Goal: Task Accomplishment & Management: Complete application form

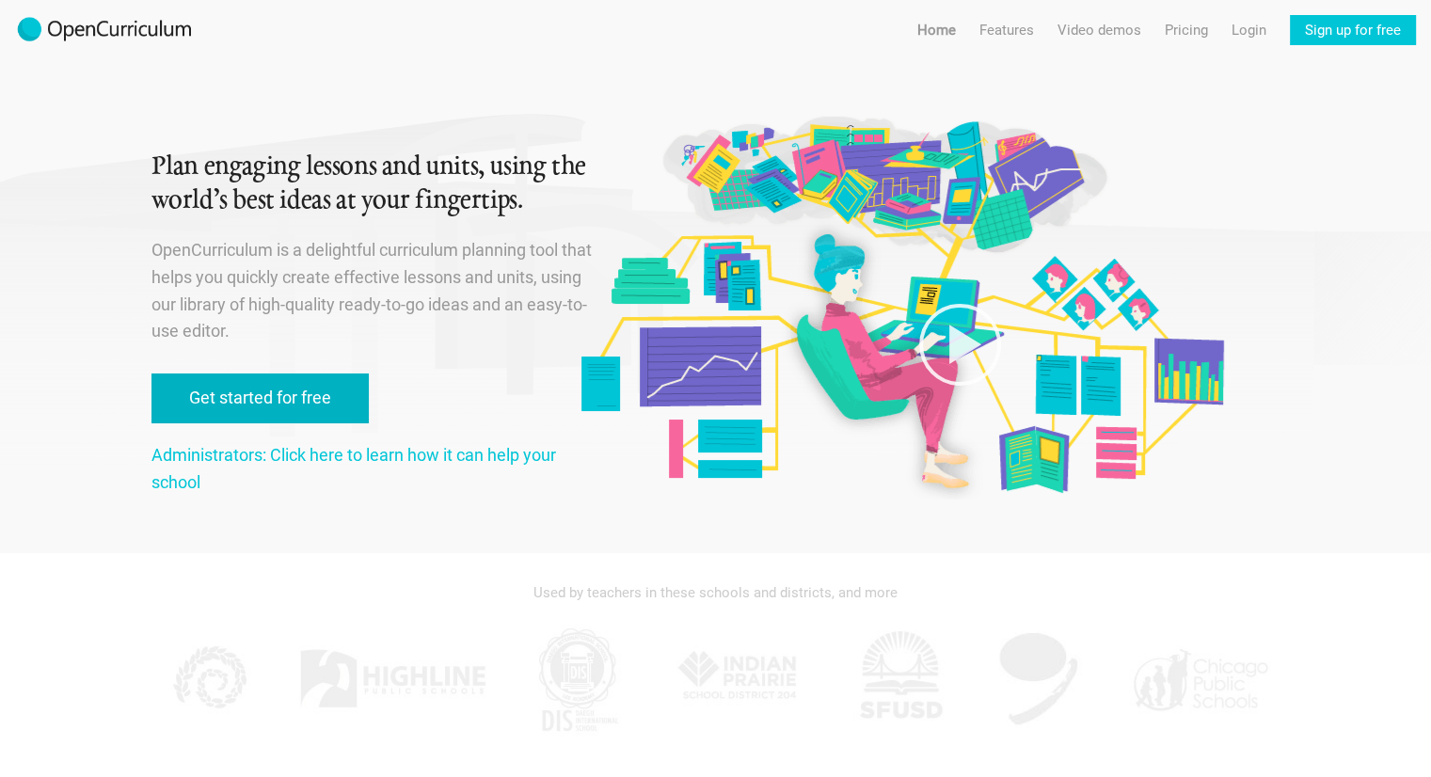
click at [327, 396] on link "Get started for free" at bounding box center [260, 399] width 217 height 50
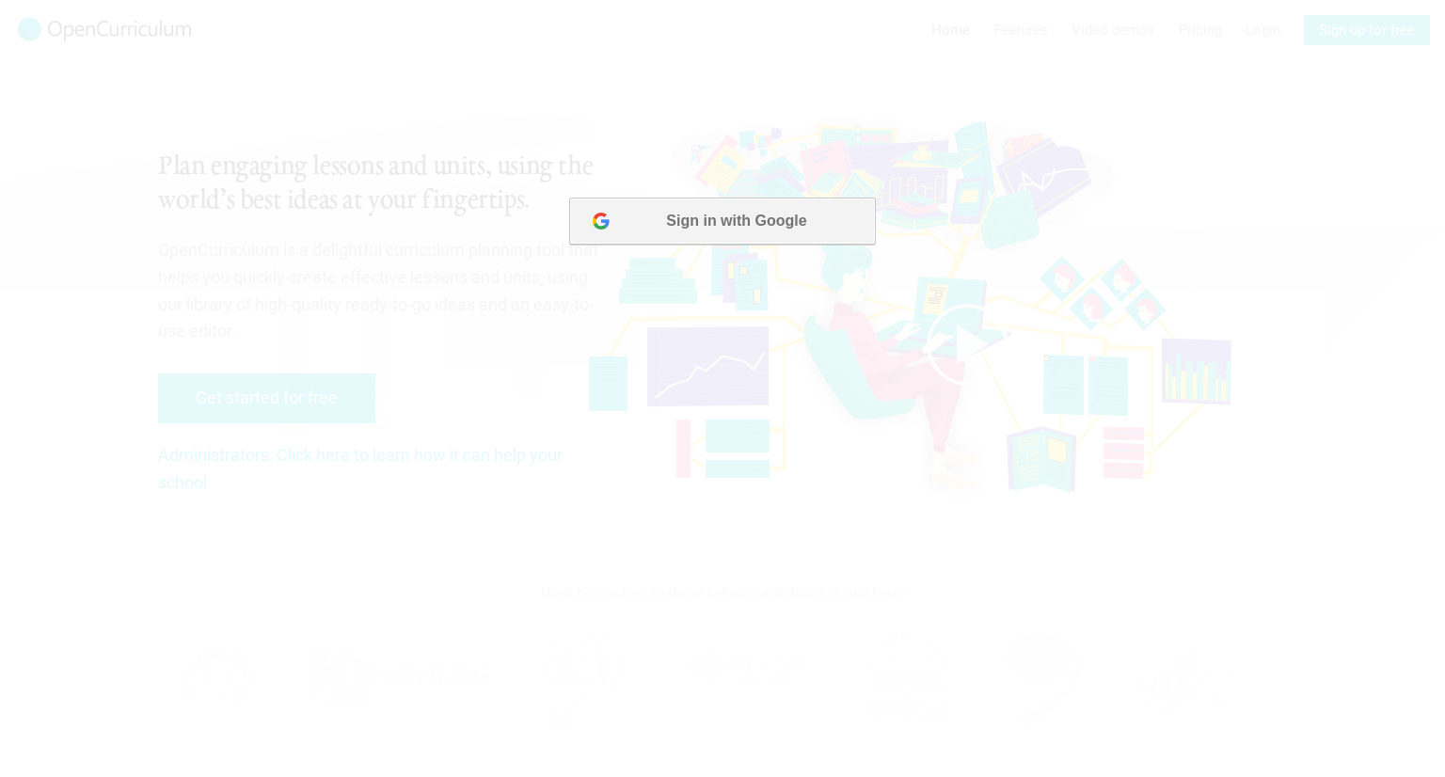
click at [687, 221] on button "Sign in with Google" at bounding box center [722, 221] width 306 height 47
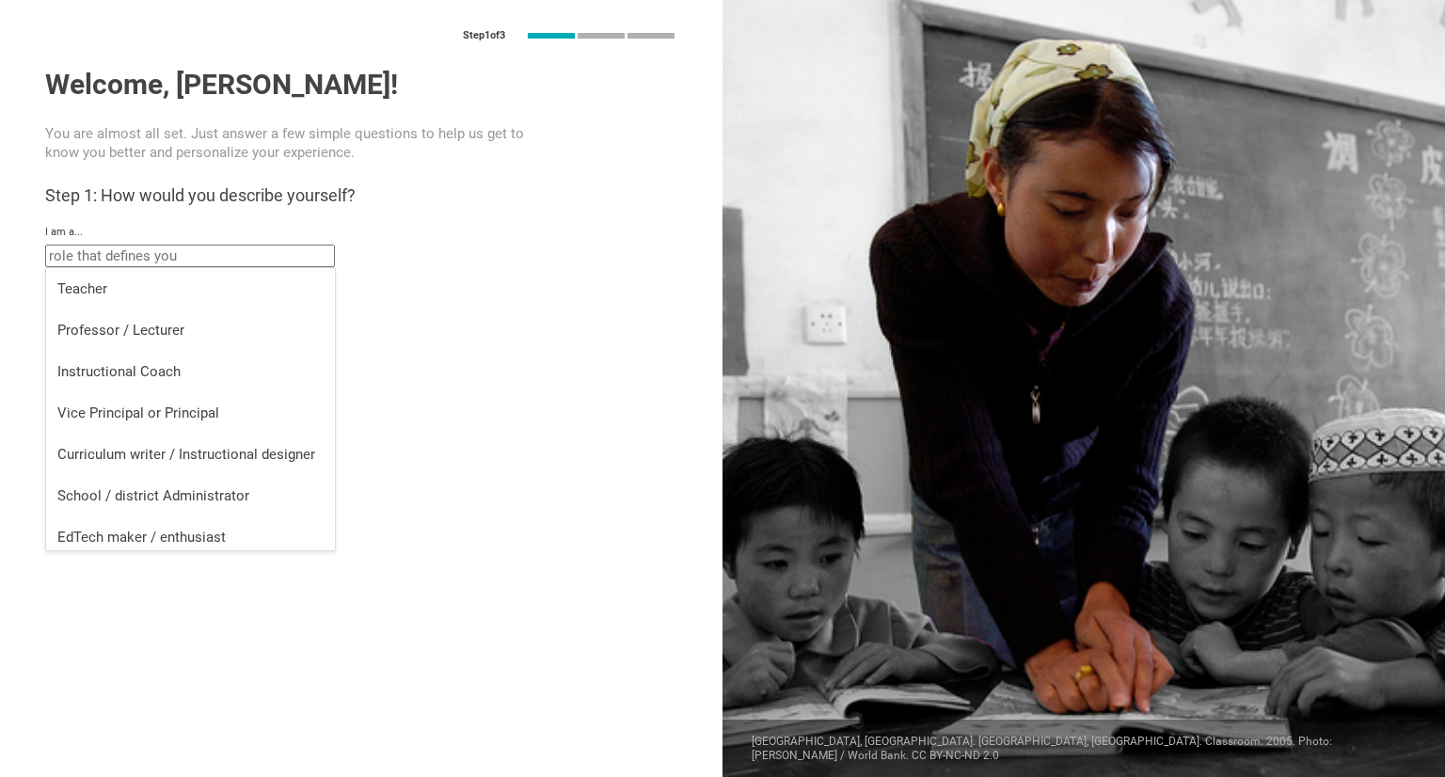
click at [221, 260] on input "text" at bounding box center [190, 256] width 290 height 23
click at [203, 335] on div "Professor / Lecturer" at bounding box center [190, 330] width 266 height 19
type input "Professor / Lecturer"
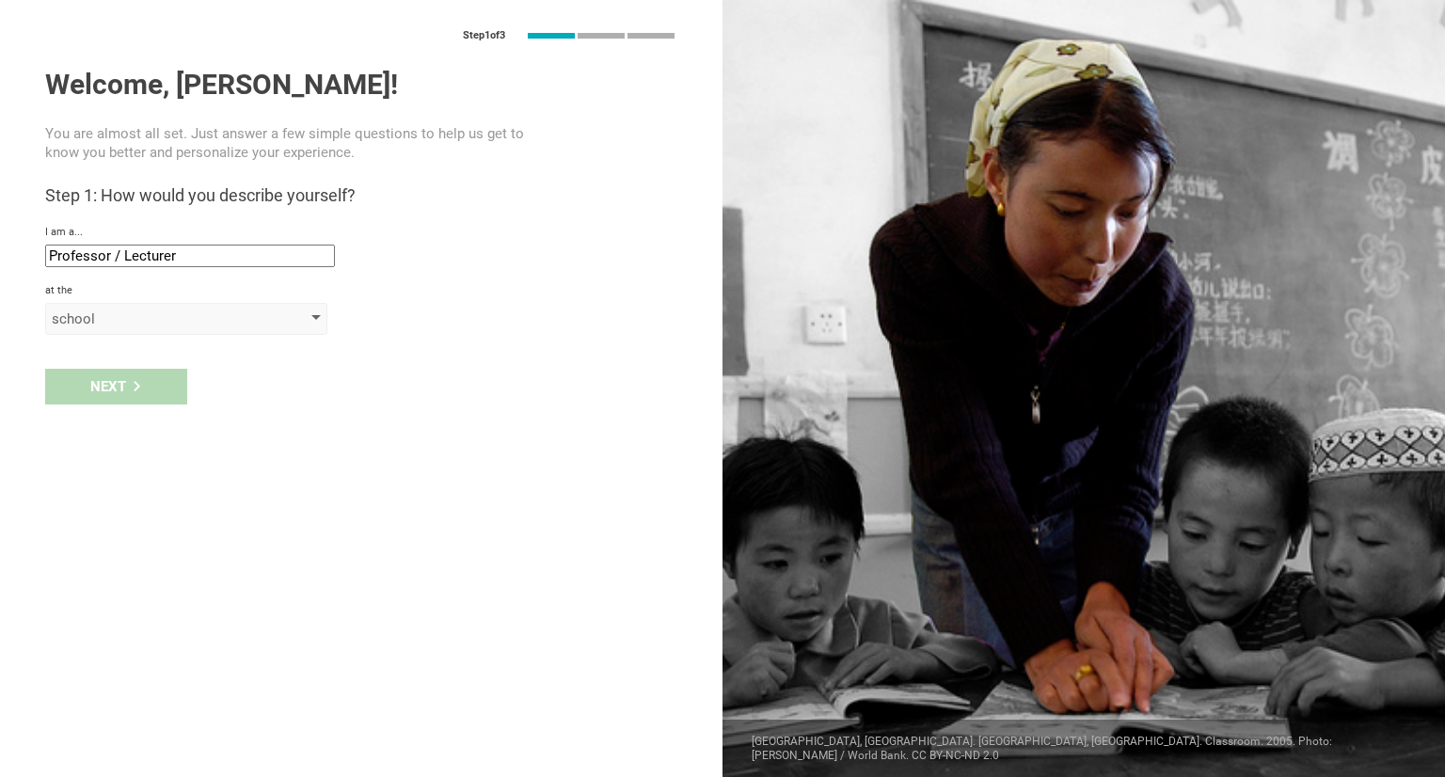
click at [314, 321] on div at bounding box center [315, 319] width 9 height 8
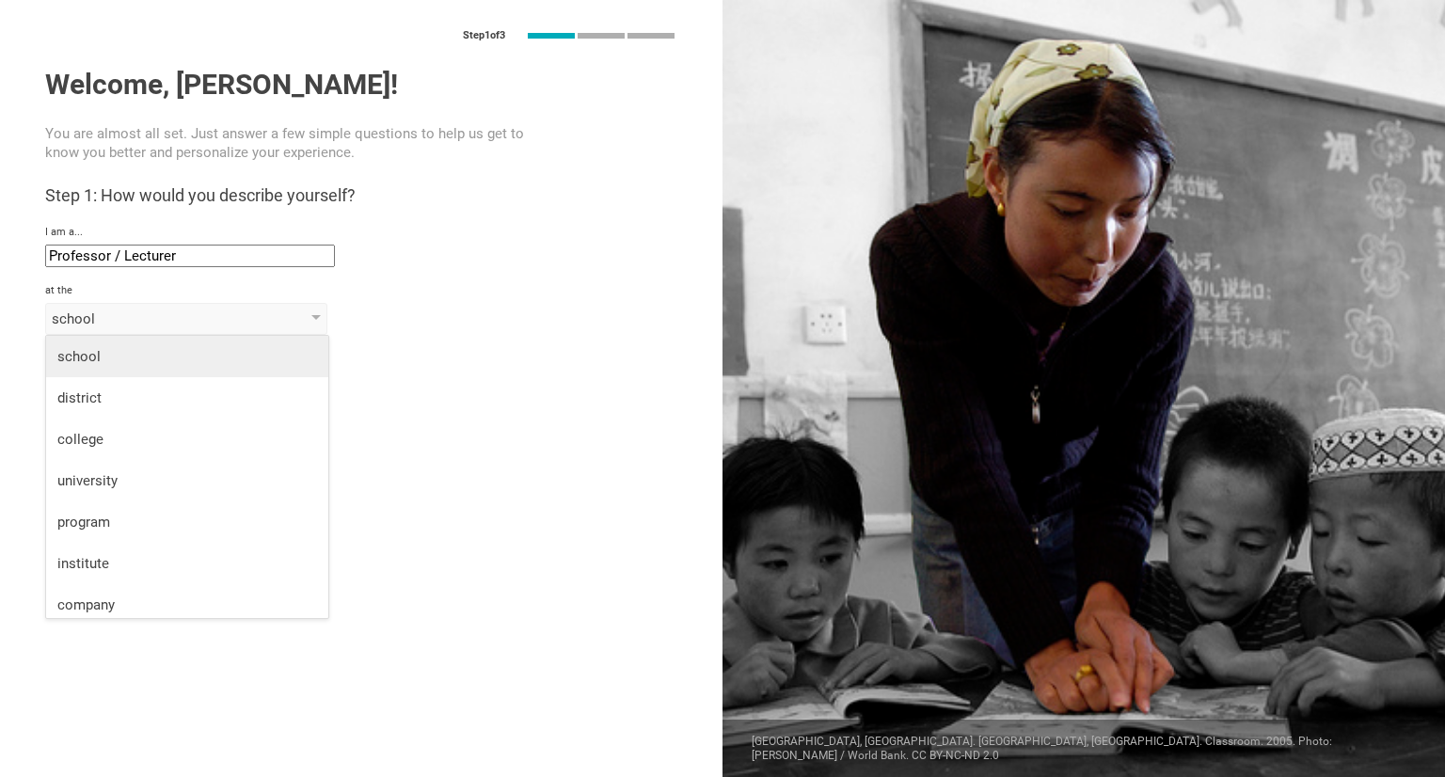
click at [290, 359] on div "school" at bounding box center [187, 356] width 260 height 19
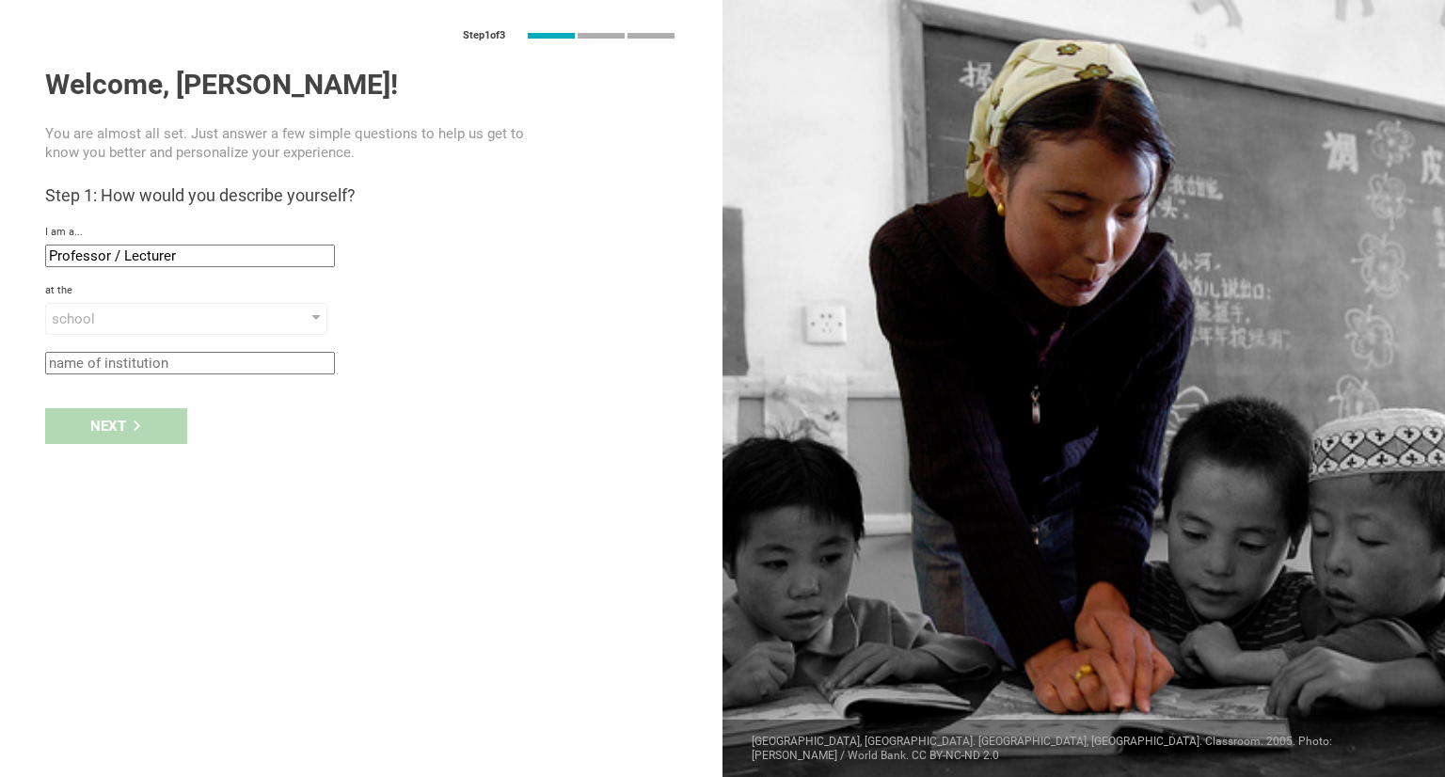
click at [302, 363] on input "text" at bounding box center [190, 363] width 290 height 23
type input "Taylor County Middle School"
click at [145, 426] on div "Next" at bounding box center [116, 426] width 142 height 36
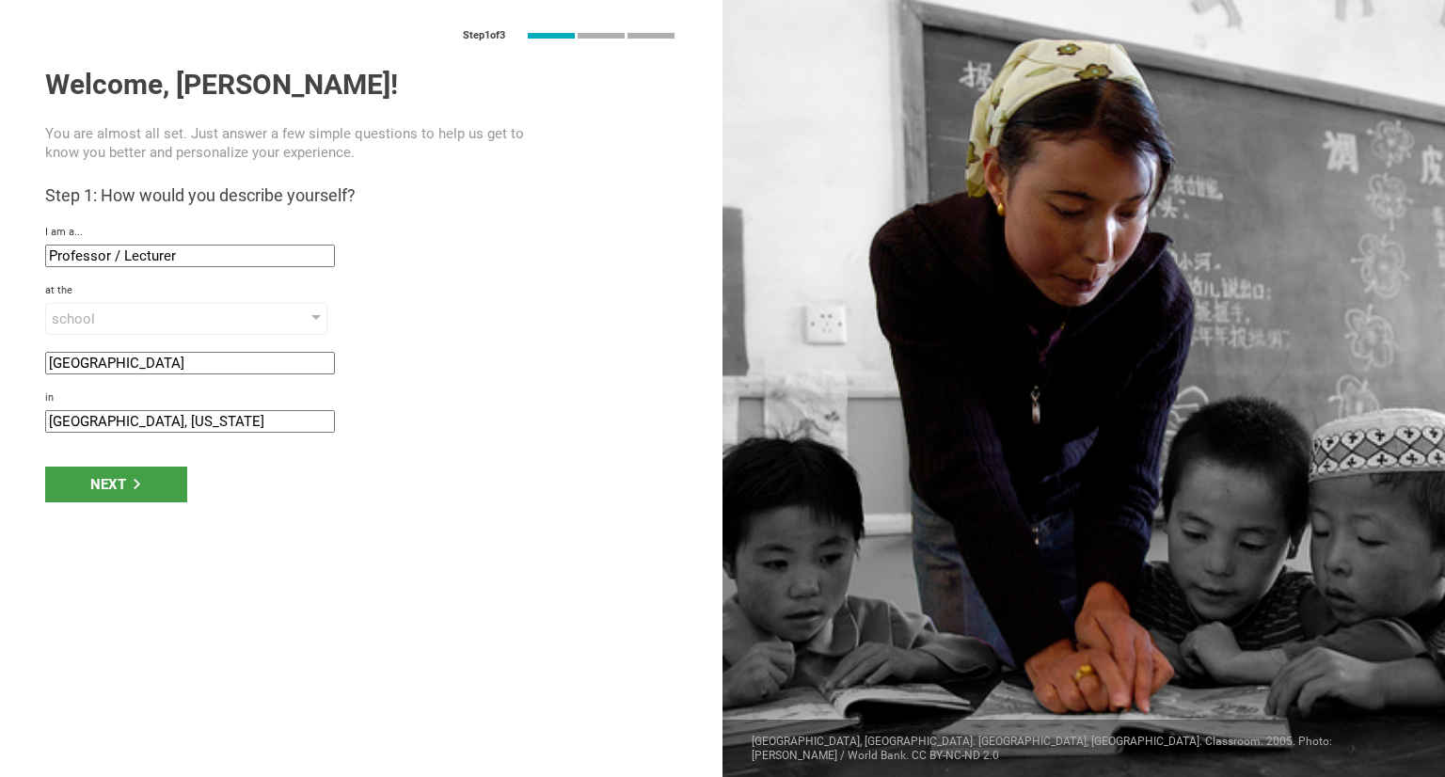
click at [161, 423] on input "Atlanta, Georgia" at bounding box center [190, 421] width 290 height 23
type input "A"
type input "Butler, Georgia"
click at [151, 486] on div "Next" at bounding box center [116, 485] width 142 height 36
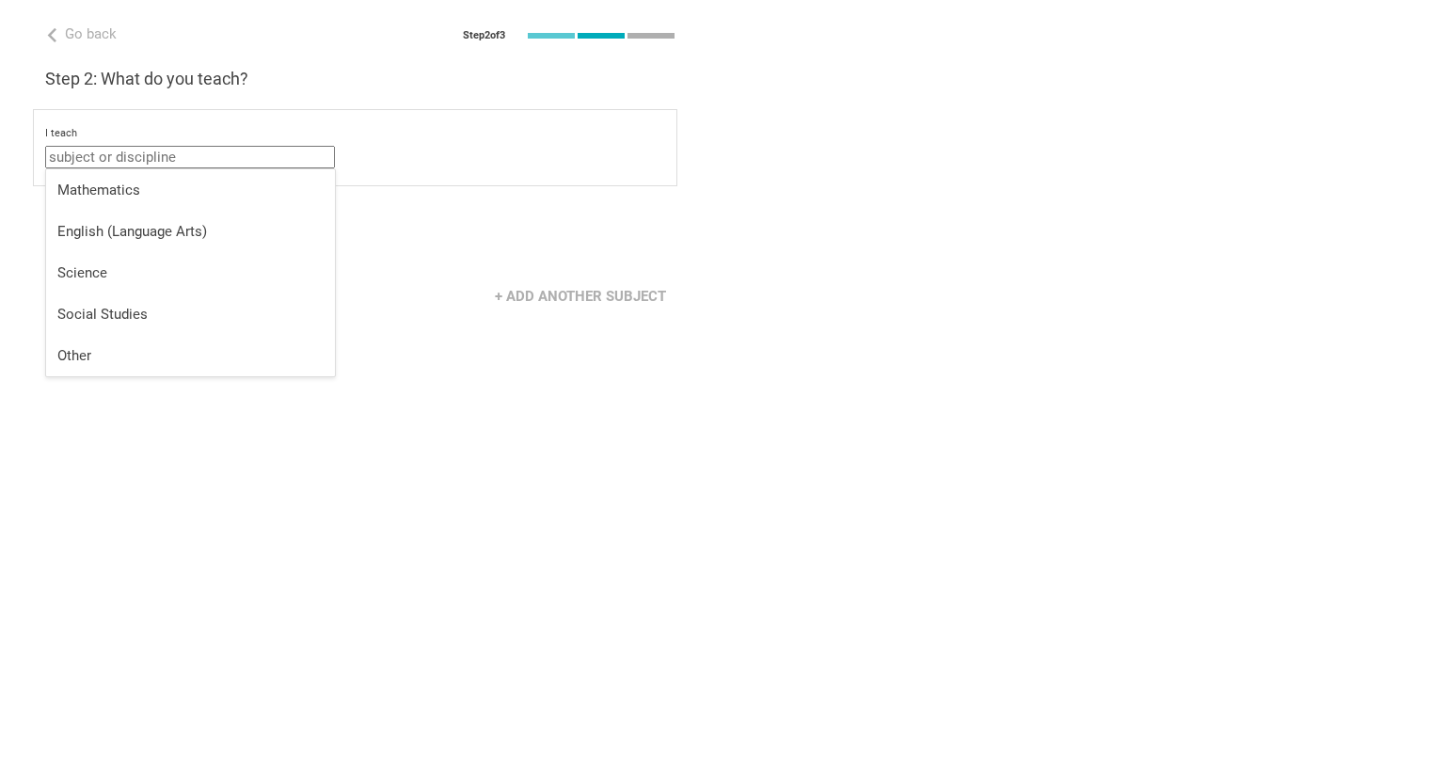
click at [143, 157] on input "text" at bounding box center [190, 157] width 290 height 23
click at [154, 227] on div "English (Language Arts)" at bounding box center [190, 231] width 266 height 19
type input "English (Language Arts)"
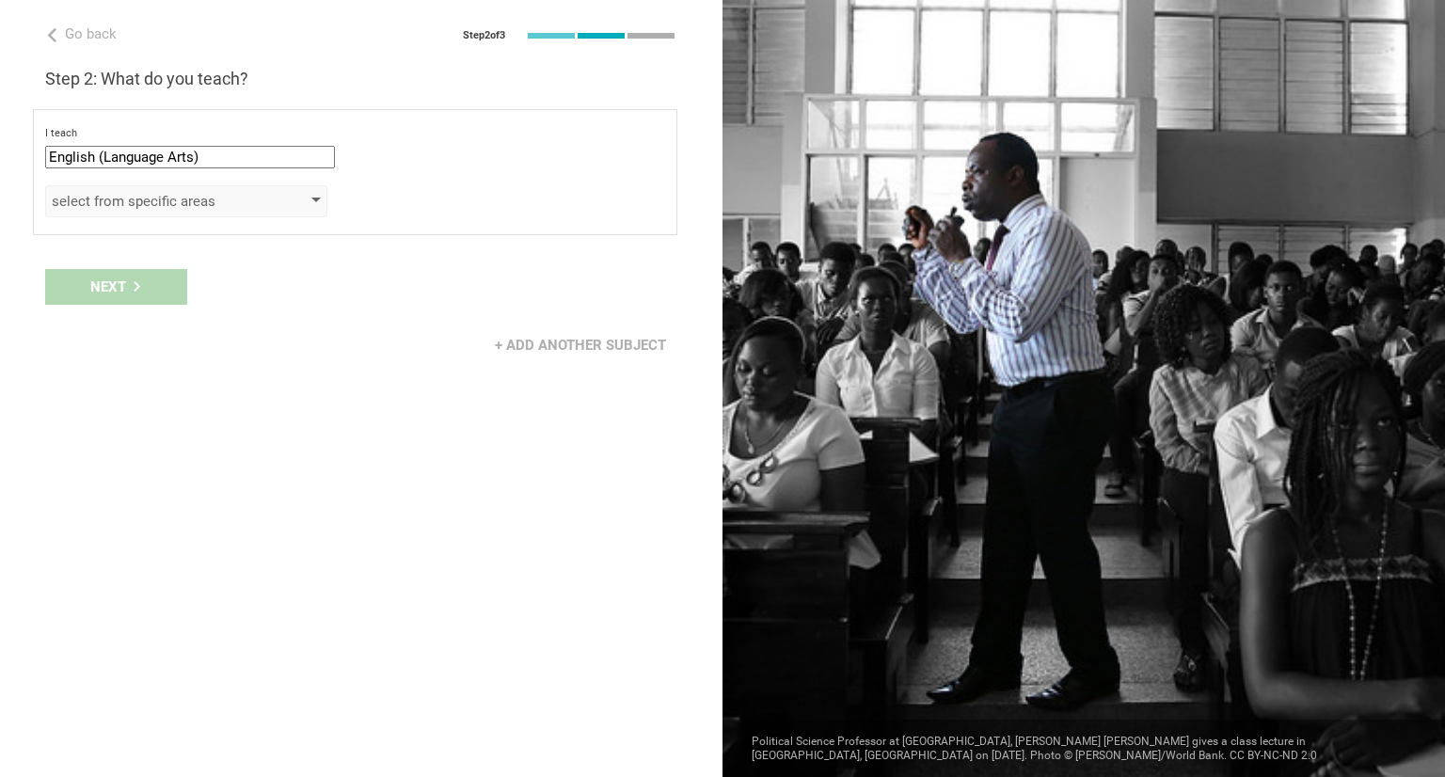
click at [318, 203] on div at bounding box center [315, 202] width 9 height 8
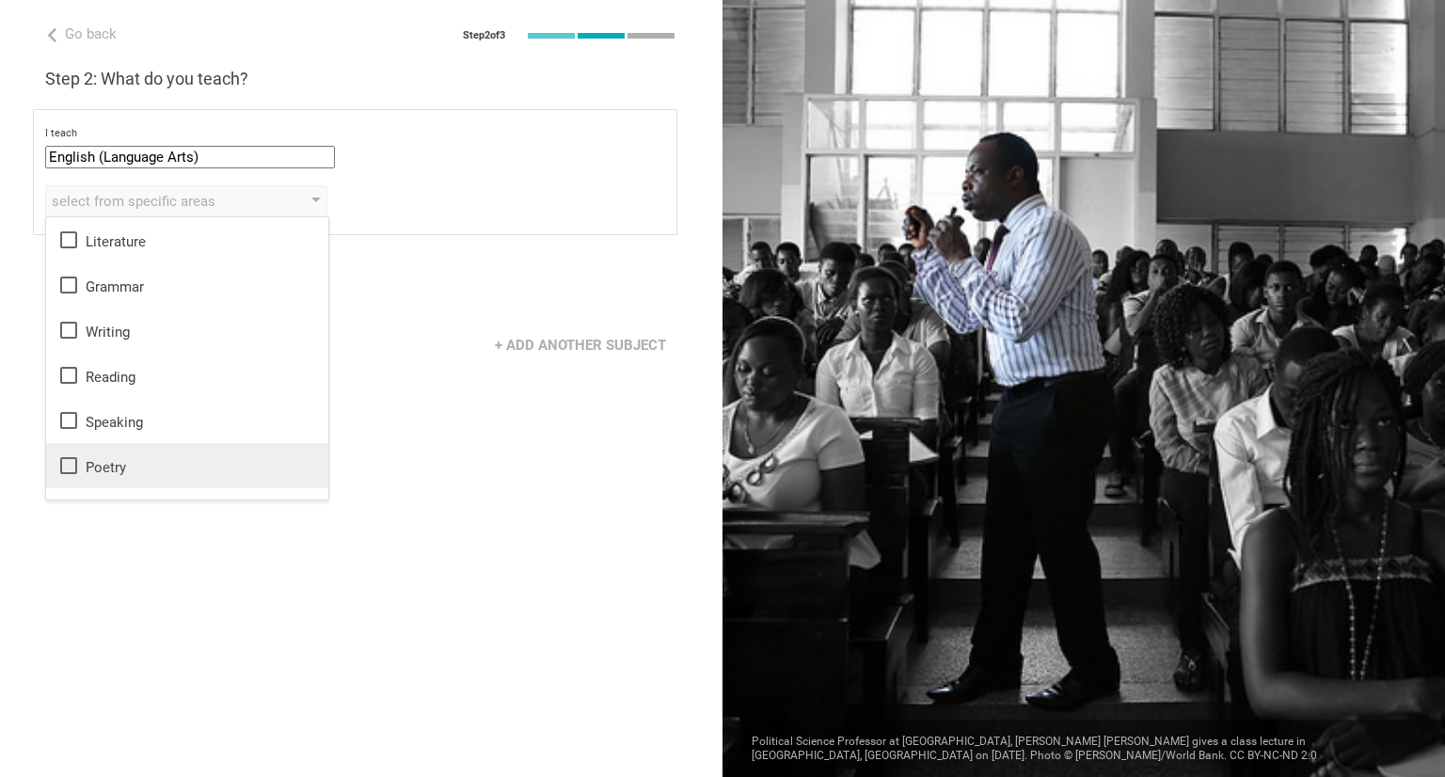
click at [70, 463] on icon at bounding box center [68, 466] width 23 height 23
click at [72, 416] on icon at bounding box center [68, 420] width 23 height 23
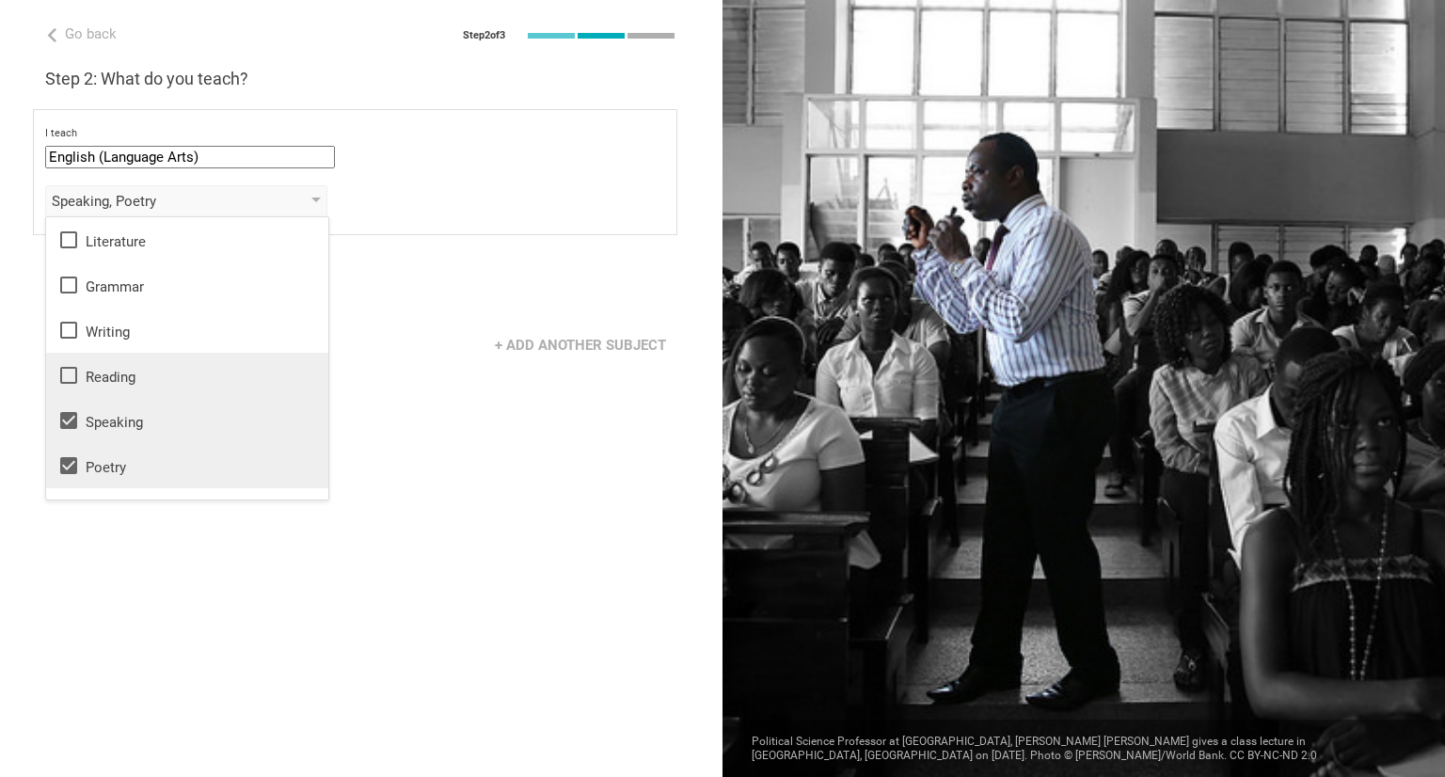
click at [72, 364] on icon at bounding box center [68, 375] width 23 height 23
click at [76, 326] on icon at bounding box center [68, 330] width 17 height 17
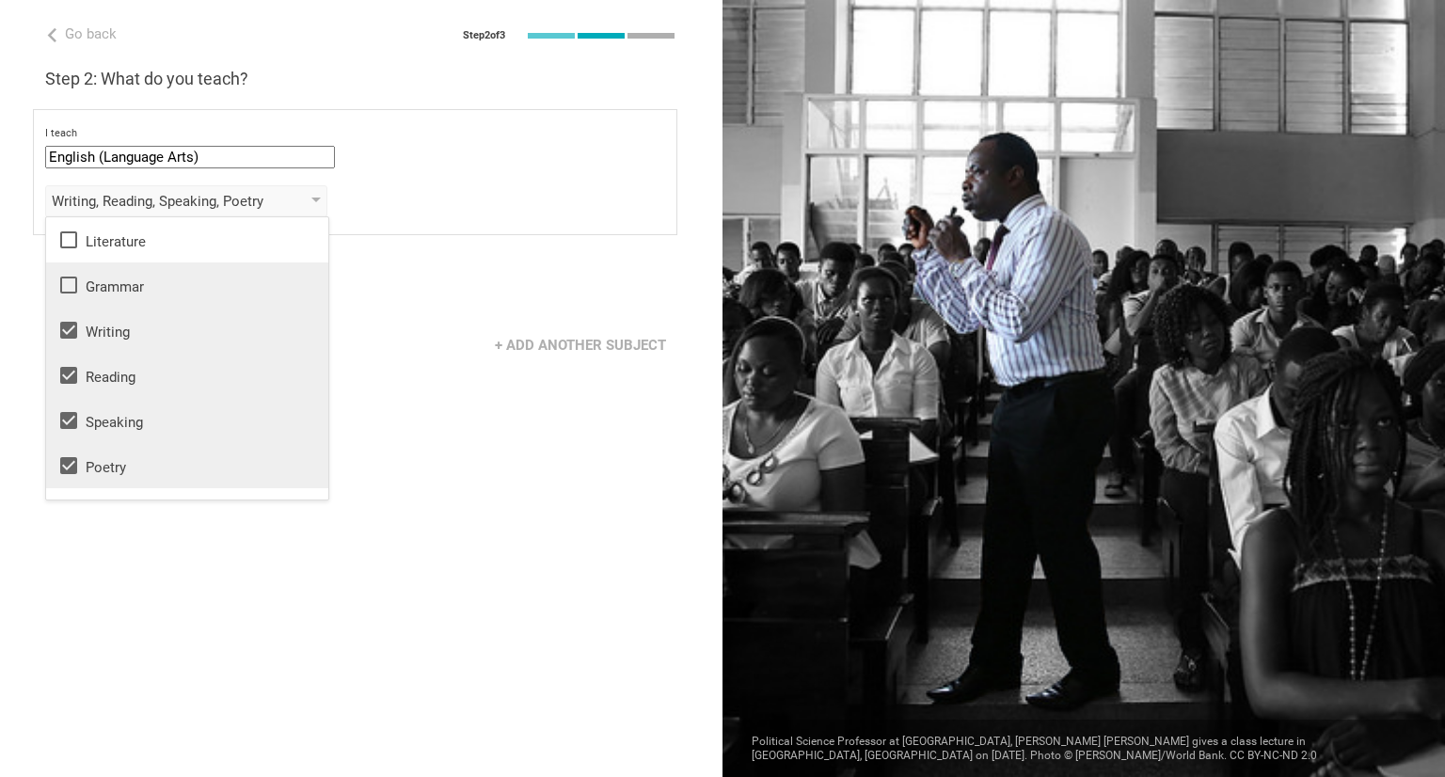
click at [72, 269] on li "Grammar" at bounding box center [187, 285] width 282 height 45
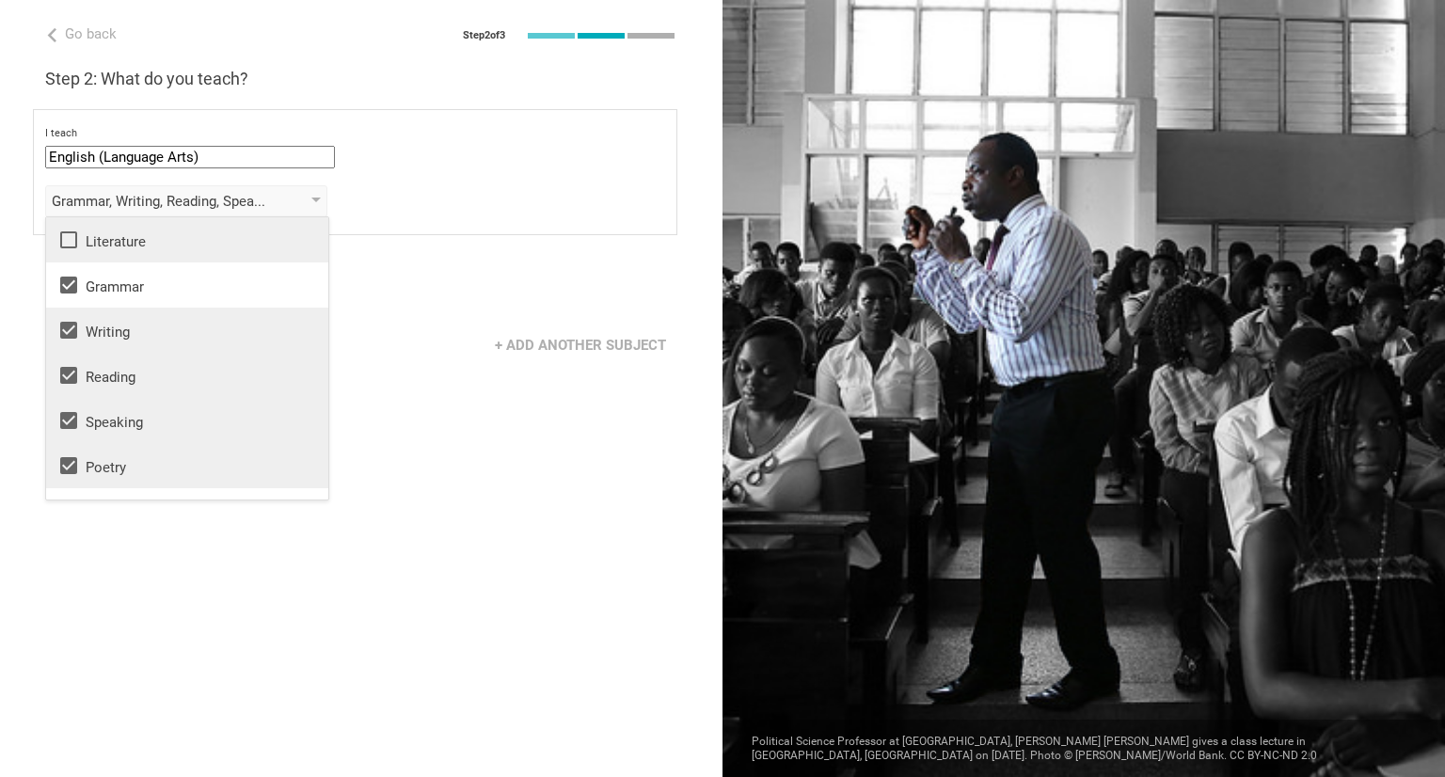
click at [74, 236] on icon at bounding box center [68, 240] width 23 height 23
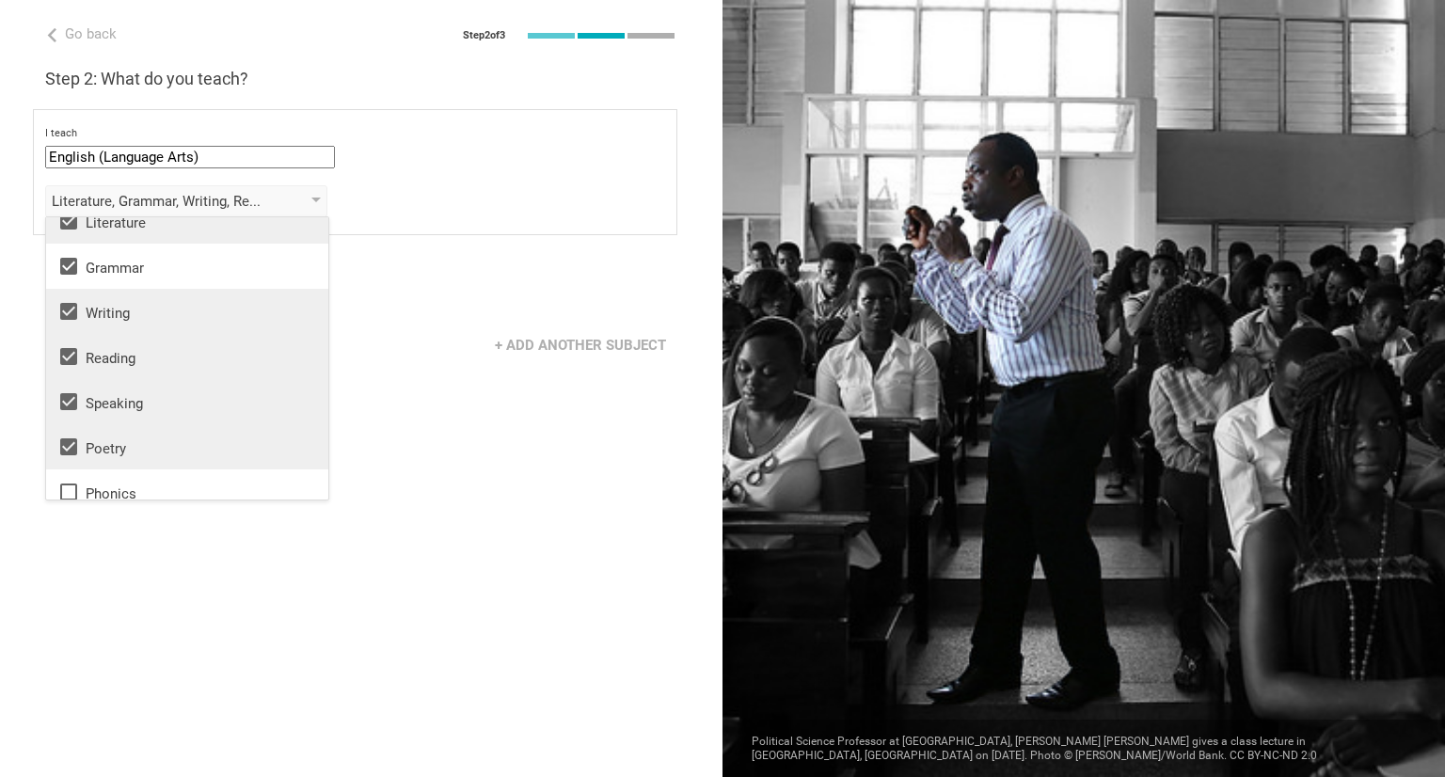
scroll to position [34, 0]
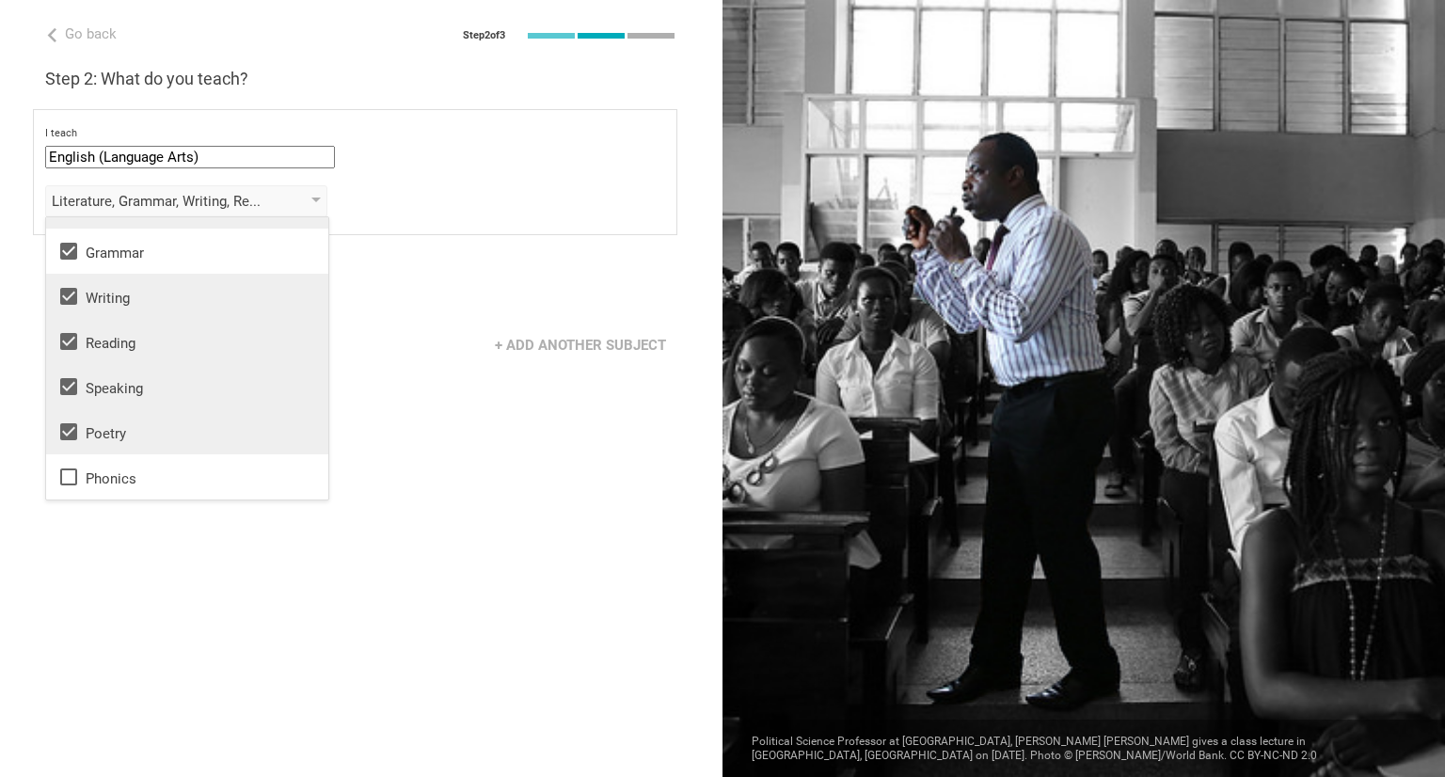
click at [415, 259] on div "Next" at bounding box center [361, 287] width 723 height 58
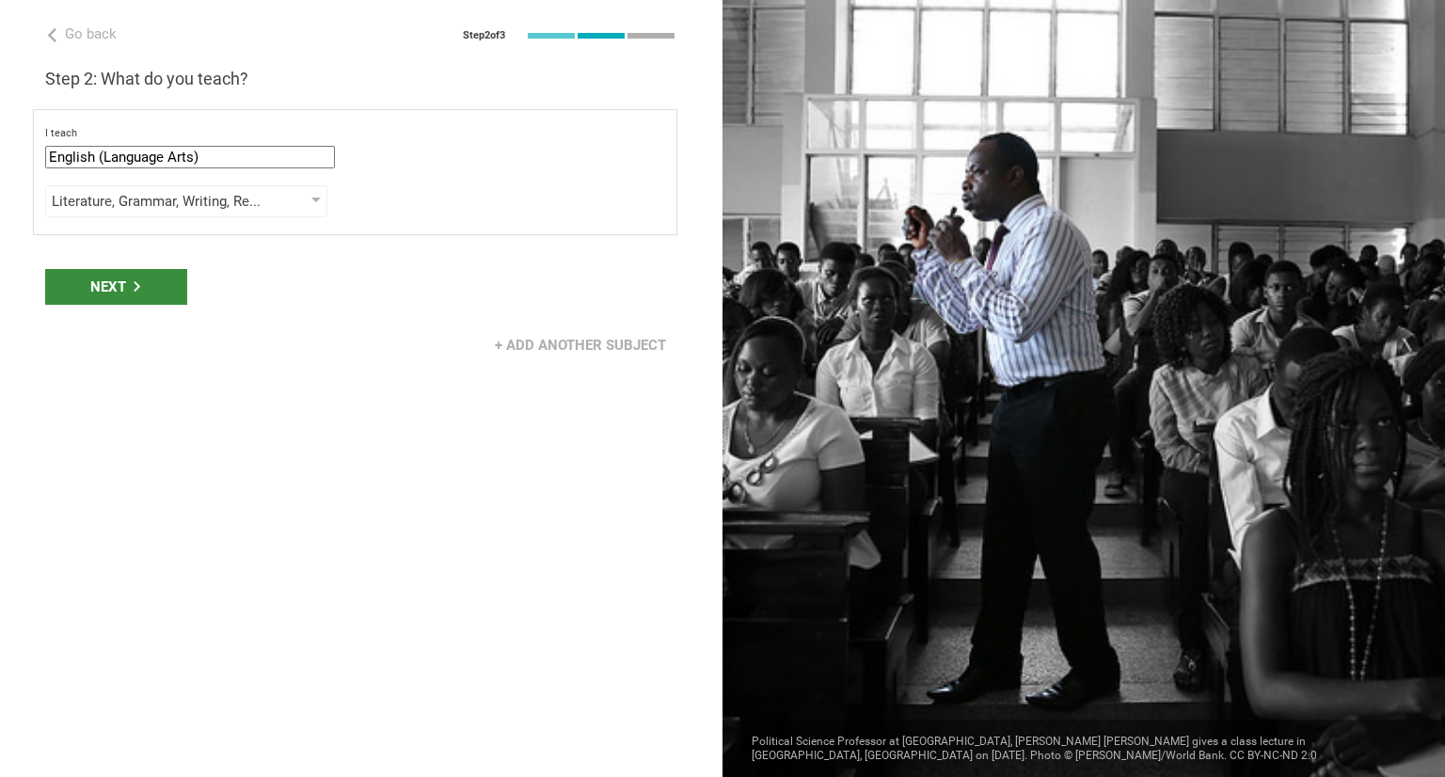
click at [154, 282] on div "Next" at bounding box center [116, 287] width 142 height 36
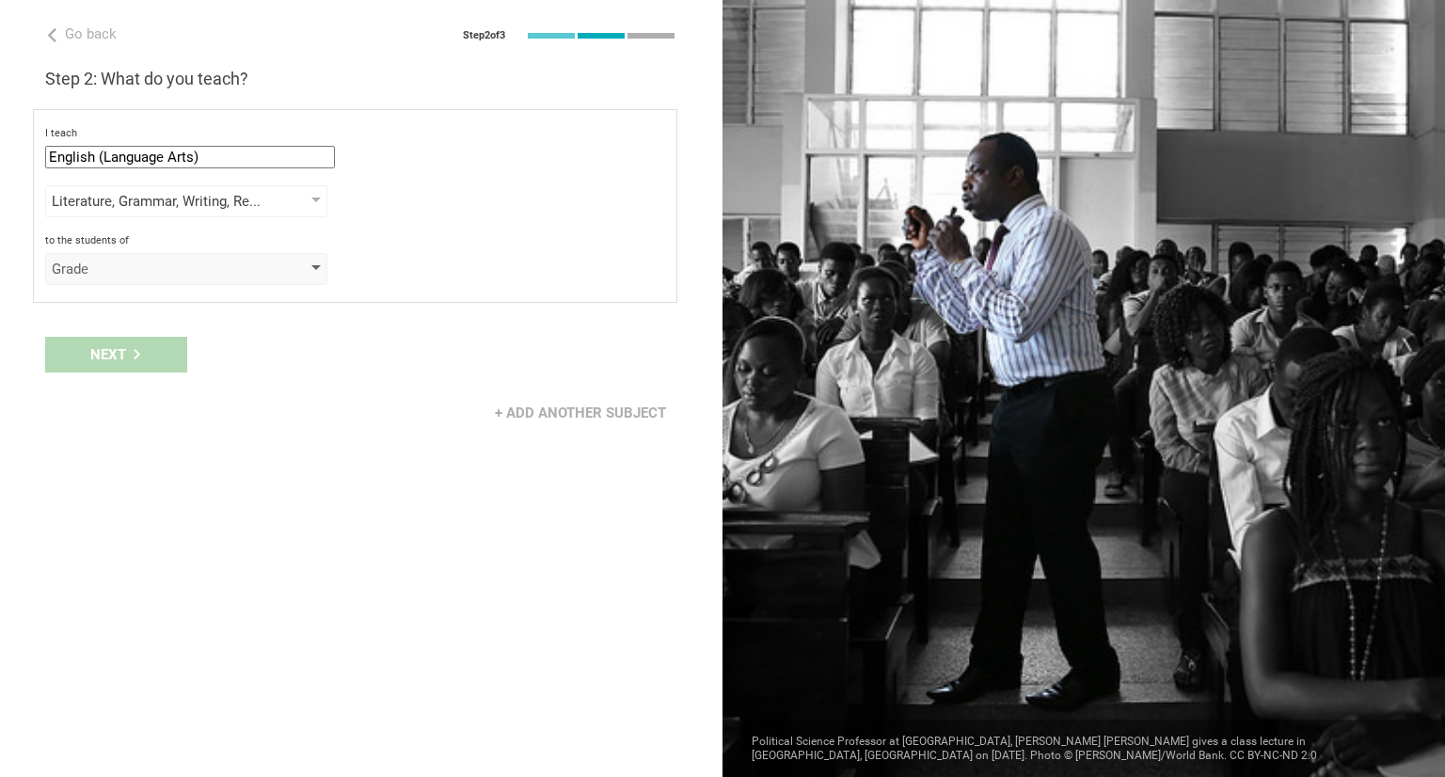
click at [311, 272] on div "Grade" at bounding box center [186, 269] width 282 height 32
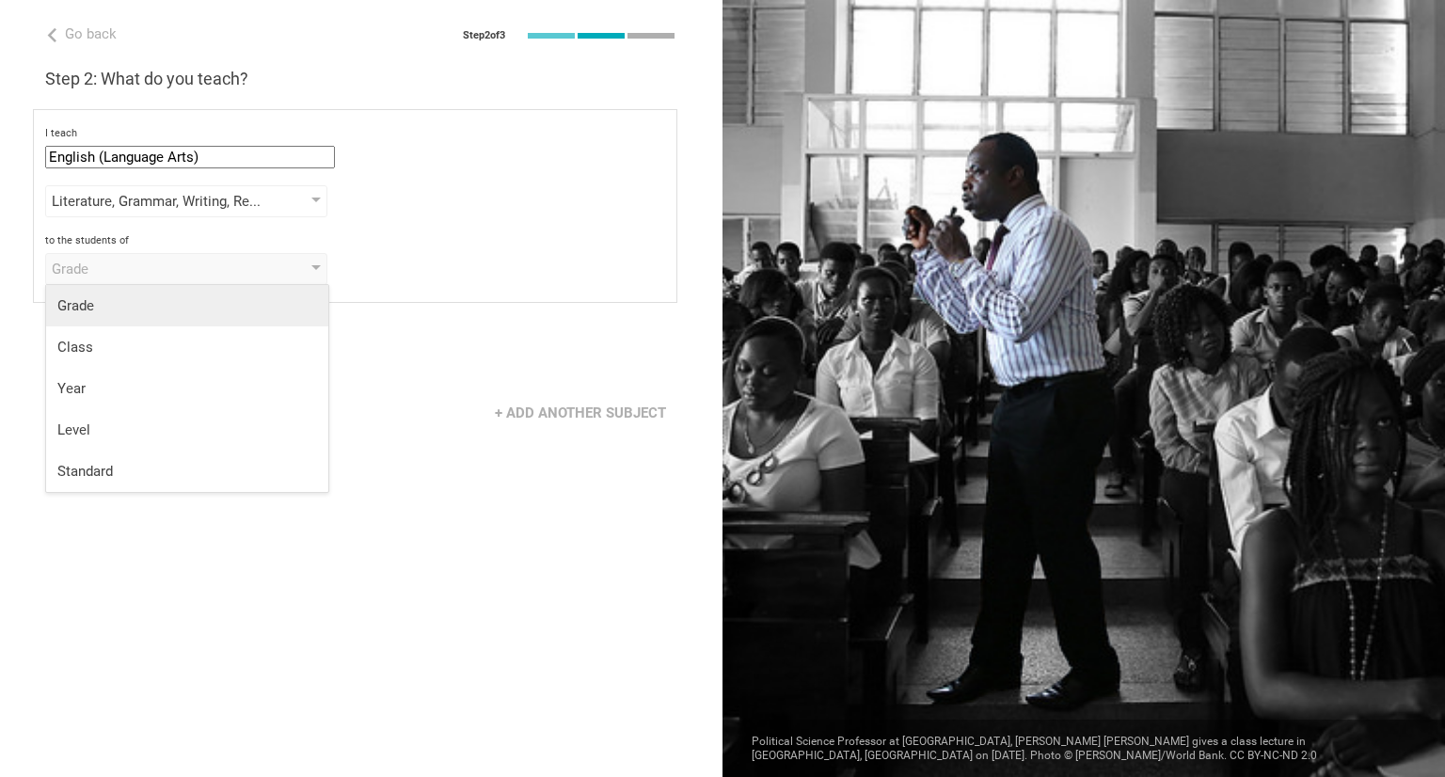
click at [312, 308] on div "Grade" at bounding box center [187, 305] width 260 height 19
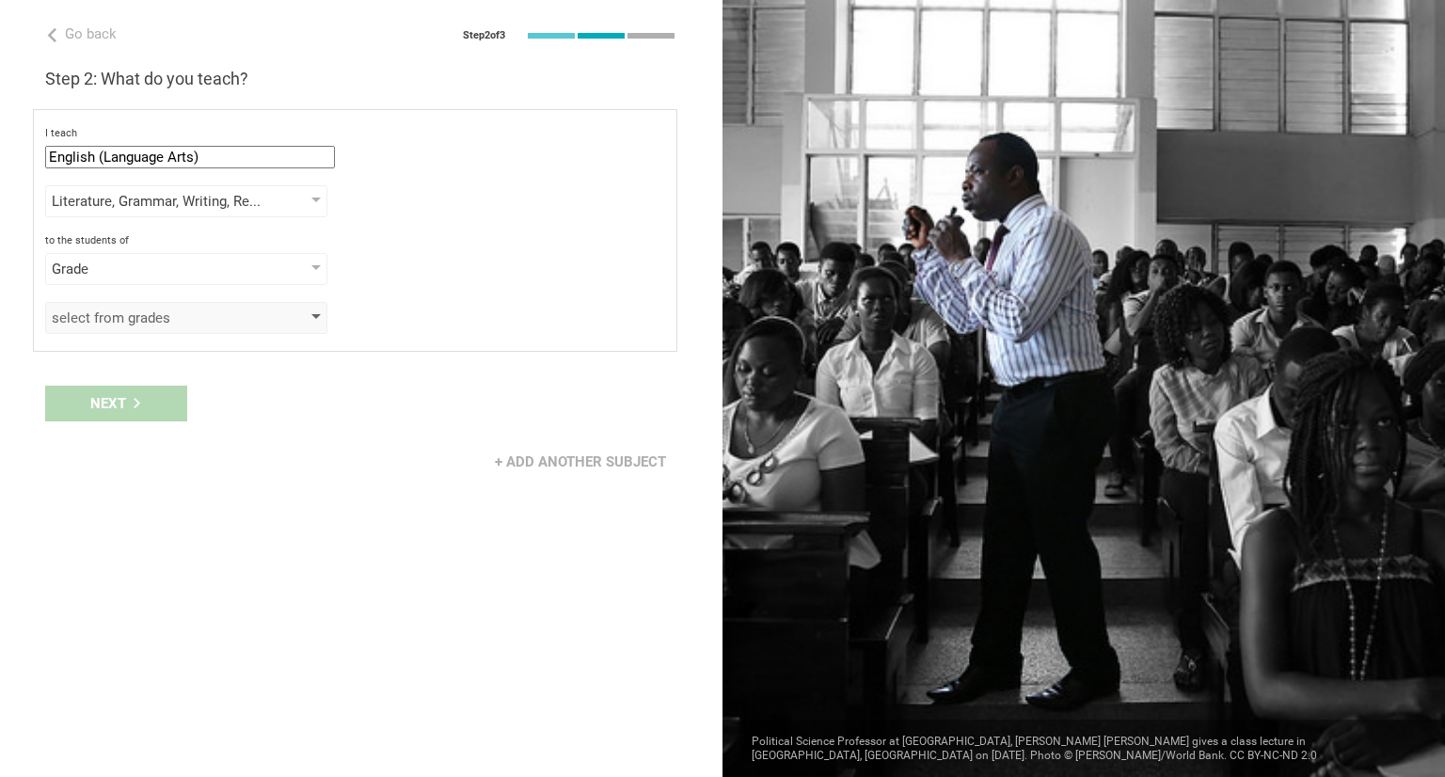
click at [311, 322] on div "select from grades" at bounding box center [186, 318] width 282 height 32
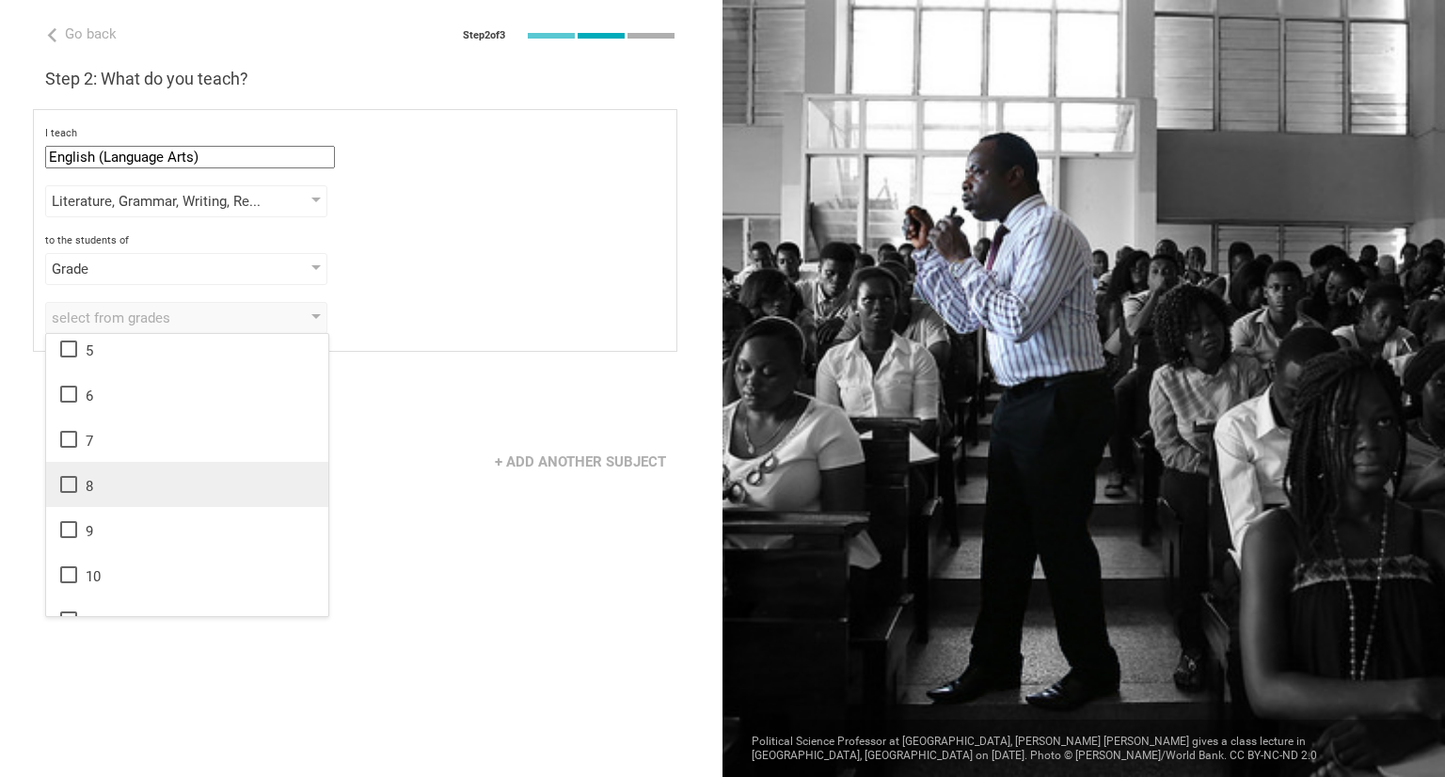
click at [79, 479] on div "8" at bounding box center [187, 484] width 260 height 23
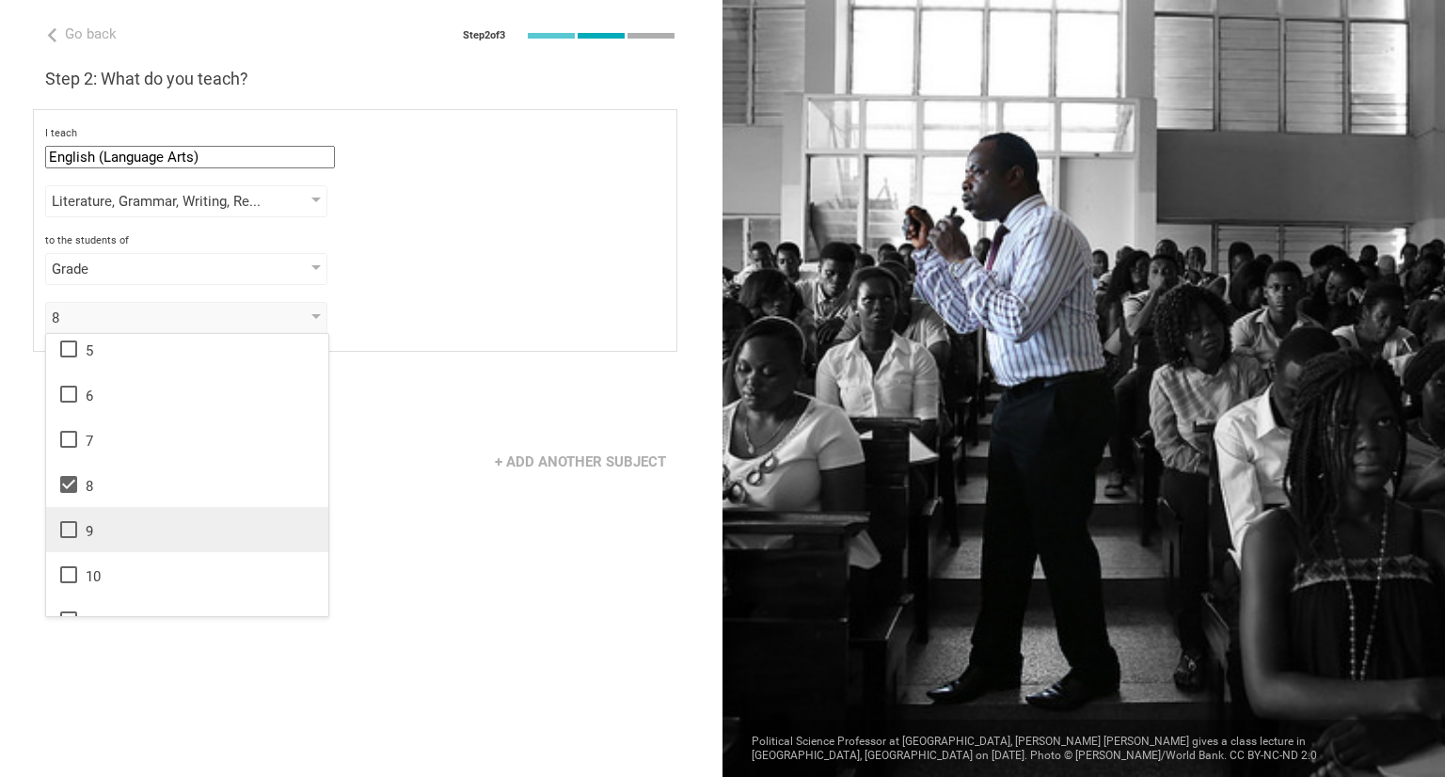
click at [81, 531] on div "9" at bounding box center [187, 530] width 260 height 23
drag, startPoint x: 362, startPoint y: 599, endPoint x: 304, endPoint y: 647, distance: 75.5
click at [304, 647] on div "Go back Step 2 of 3 Welcome, Freda! You are almost all set. Just answer a few s…" at bounding box center [361, 388] width 723 height 777
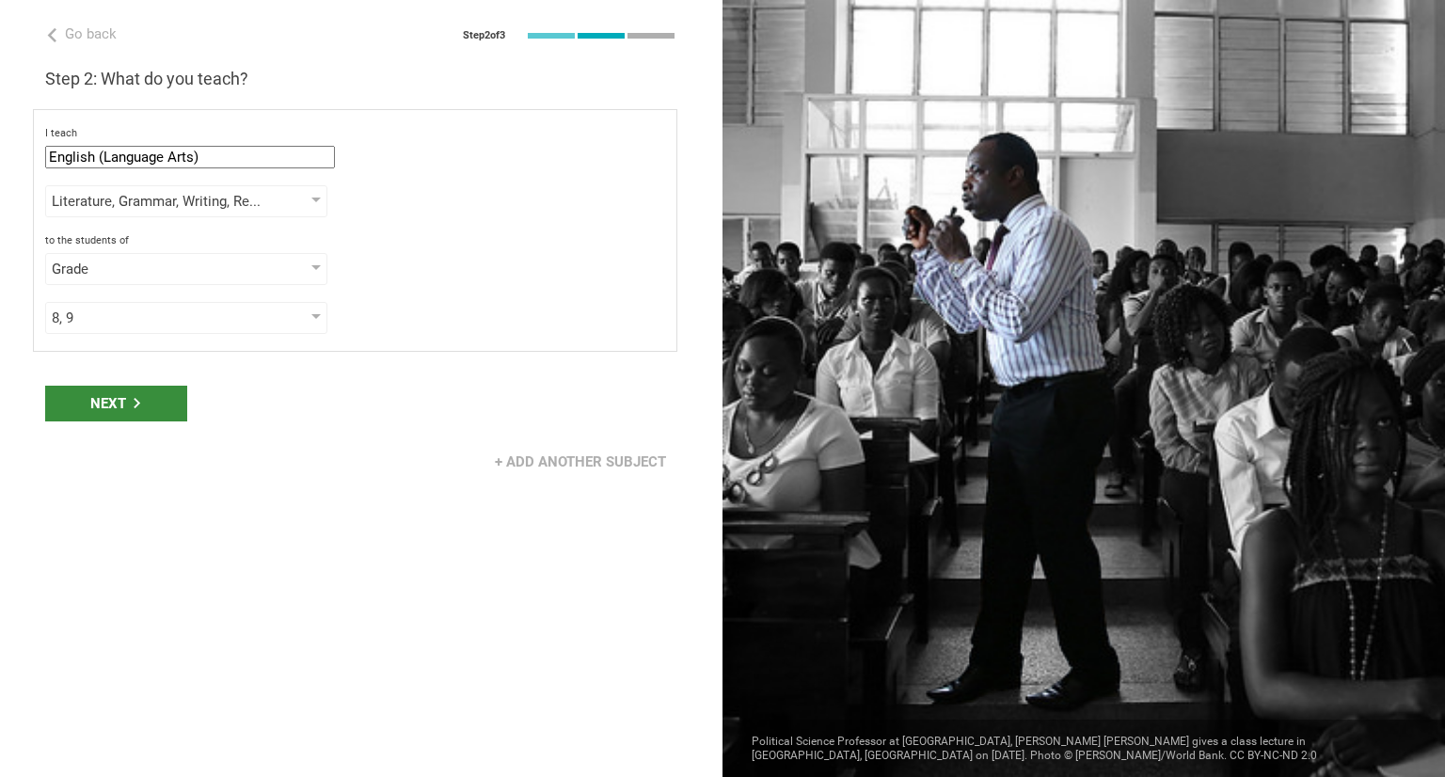
click at [158, 397] on div "Next" at bounding box center [116, 404] width 142 height 36
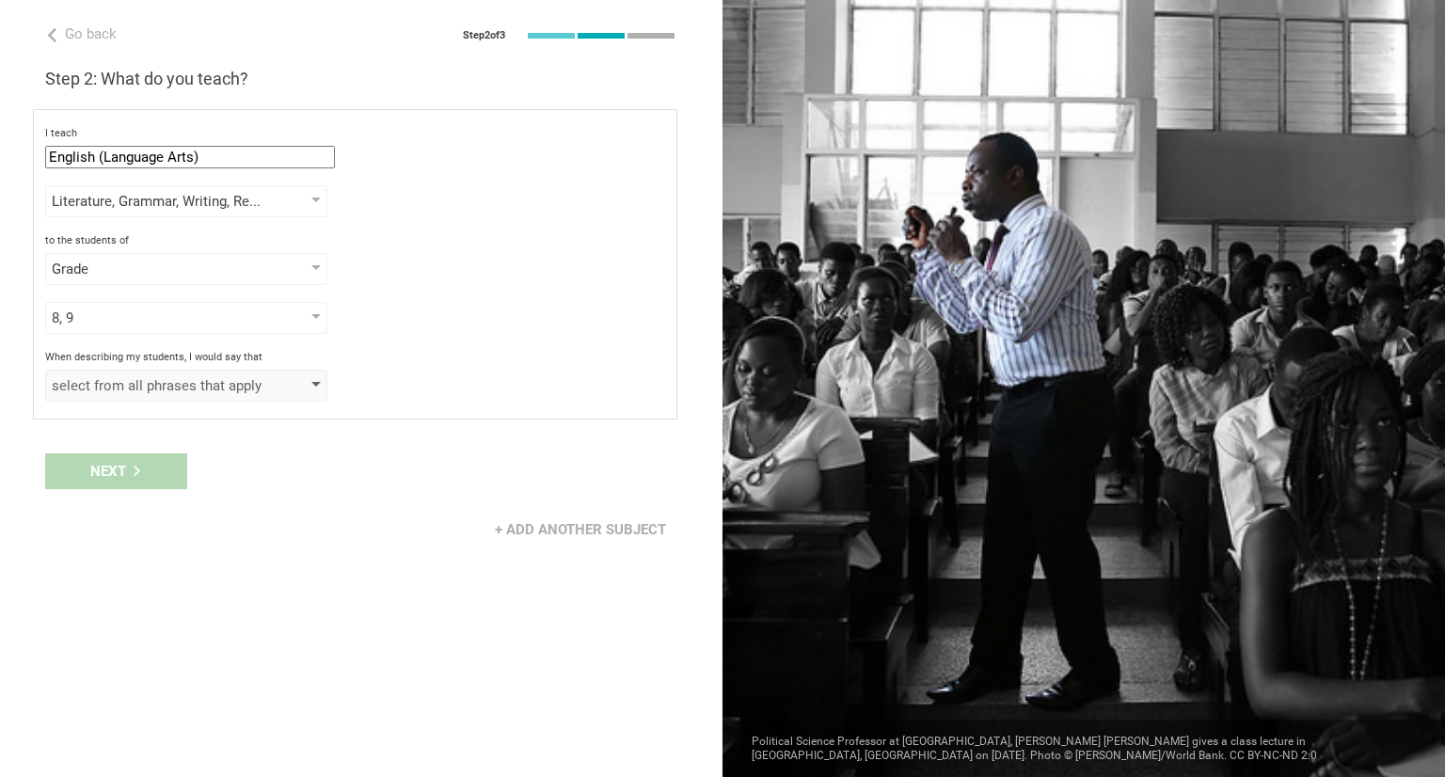
click at [313, 384] on div at bounding box center [315, 386] width 9 height 8
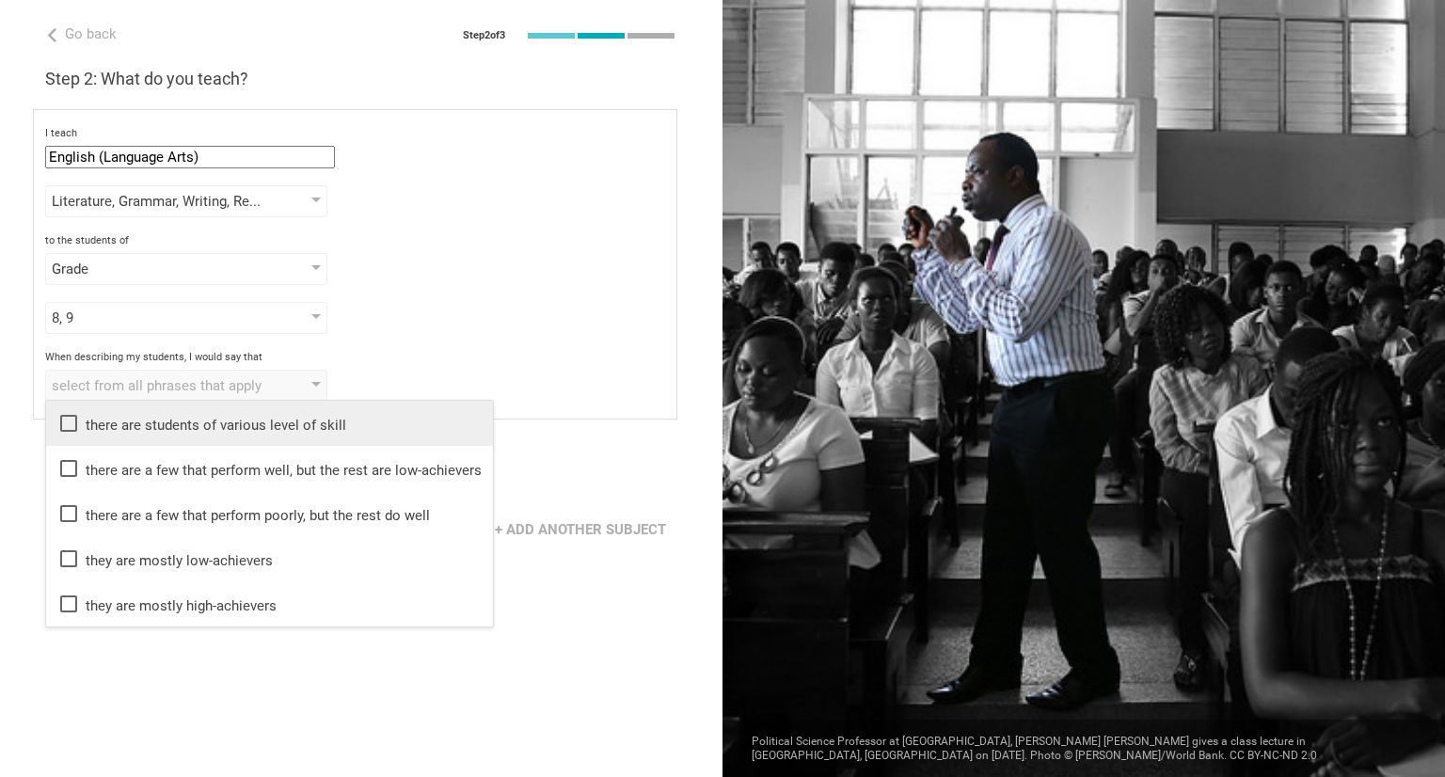
click at [72, 418] on icon at bounding box center [68, 423] width 23 height 23
click at [510, 423] on div "Go back Step 2 of 3 Welcome, Freda! You are almost all set. Just answer a few s…" at bounding box center [361, 388] width 723 height 777
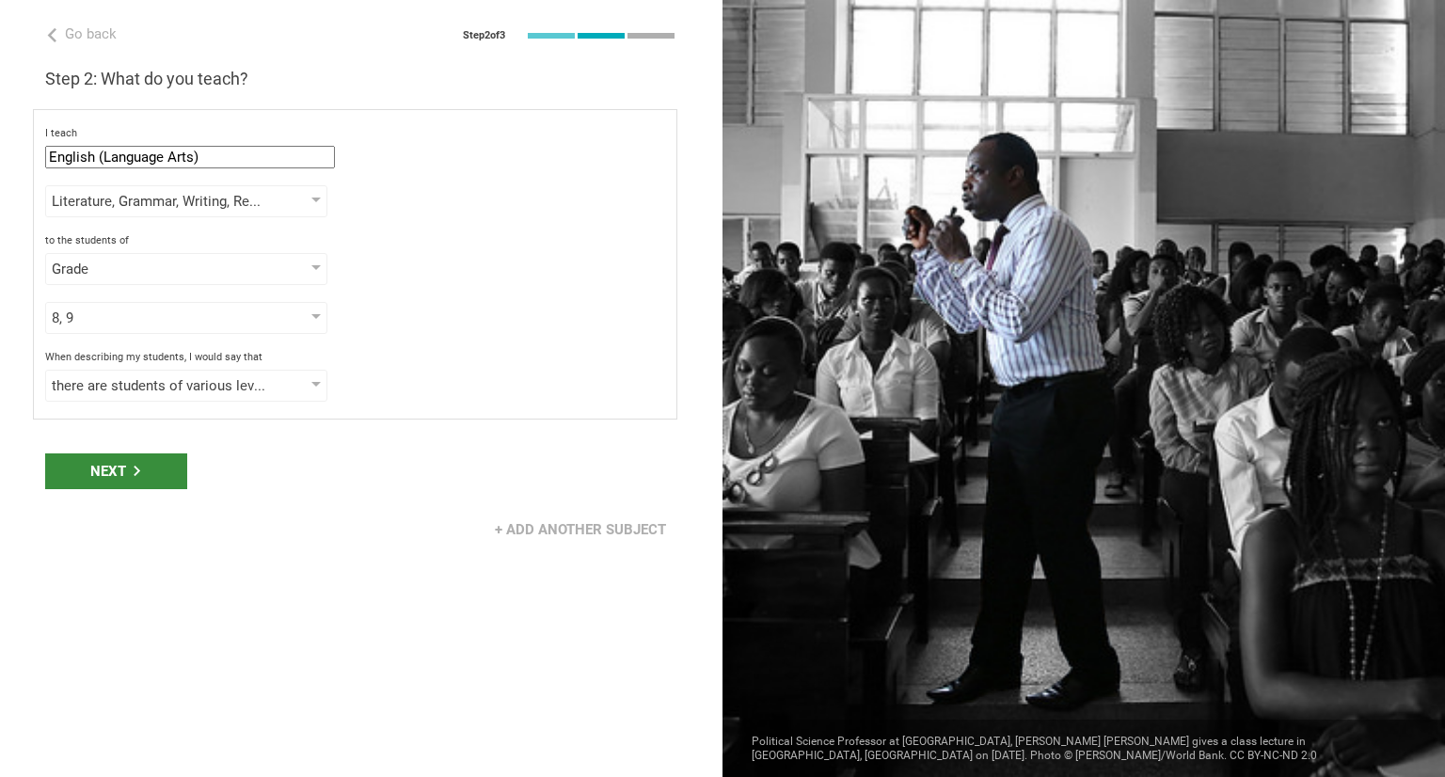
click at [121, 460] on div "Next" at bounding box center [116, 472] width 142 height 36
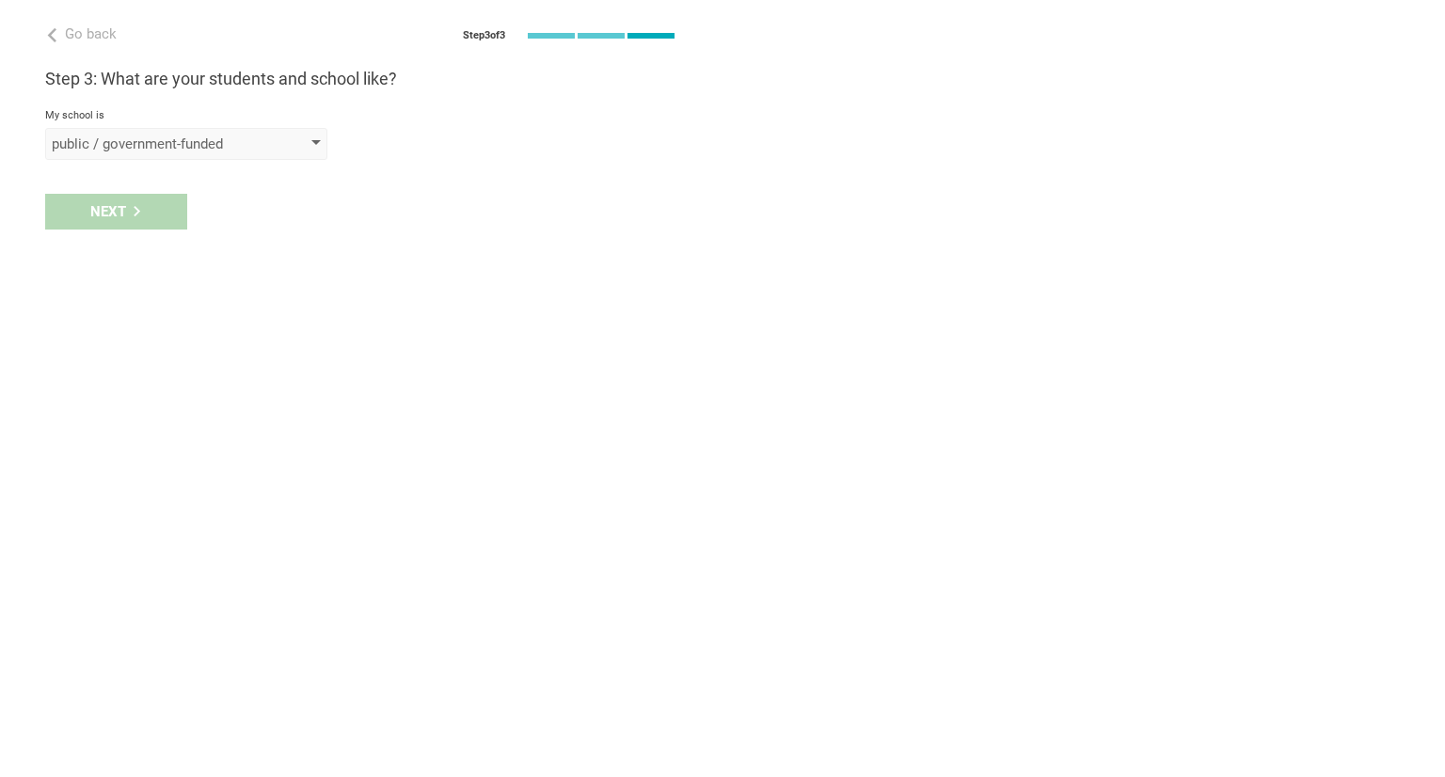
click at [316, 140] on div at bounding box center [315, 144] width 9 height 8
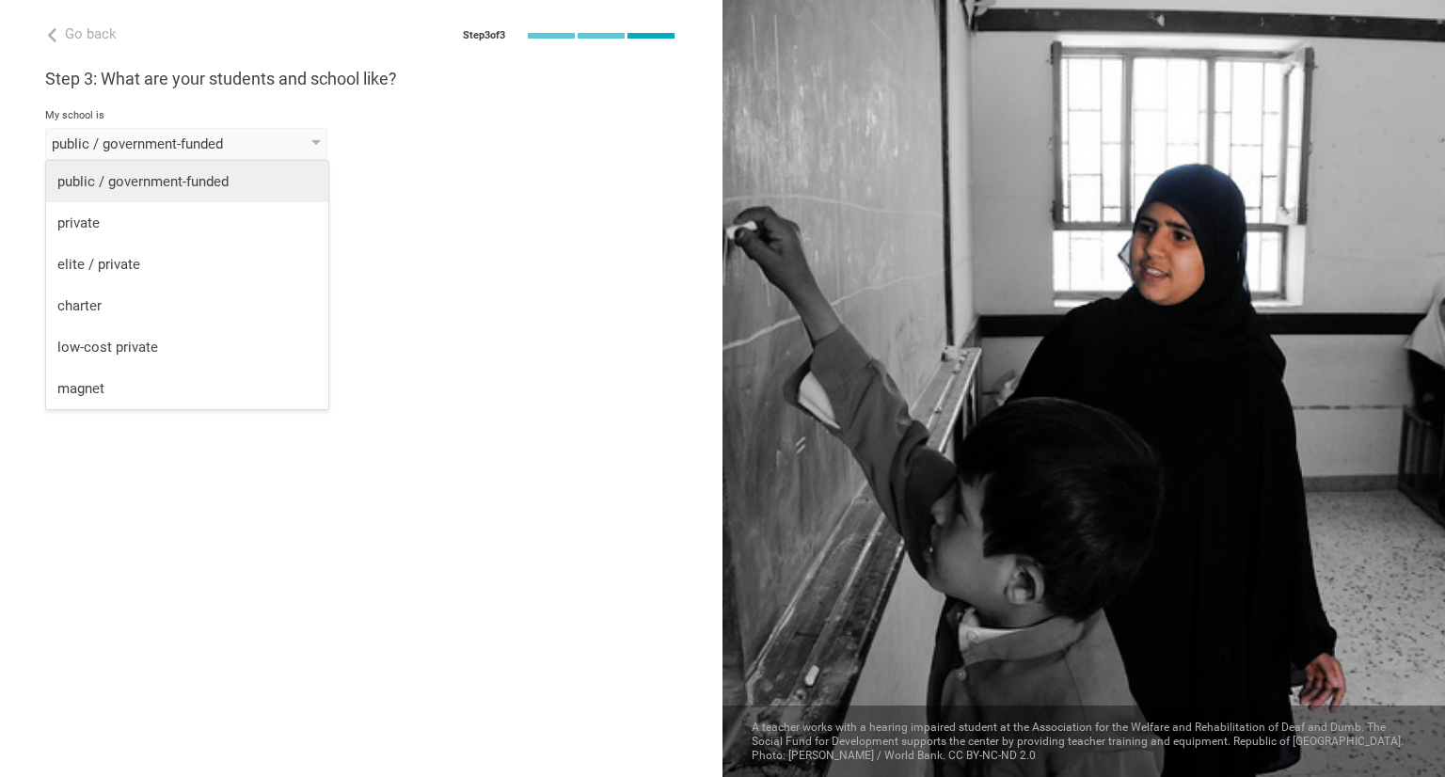
click at [277, 179] on div "public / government-funded" at bounding box center [187, 181] width 260 height 19
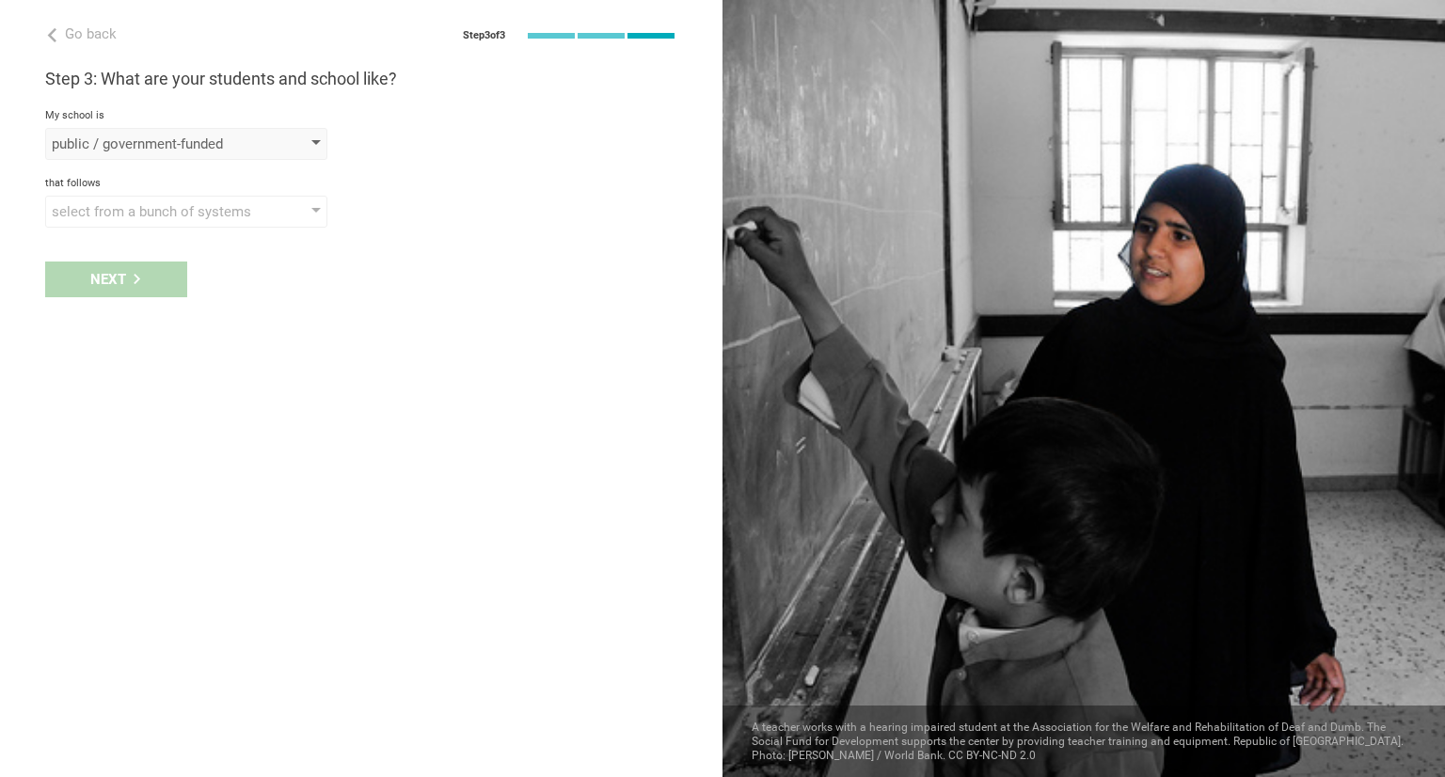
click at [316, 146] on div at bounding box center [315, 144] width 9 height 8
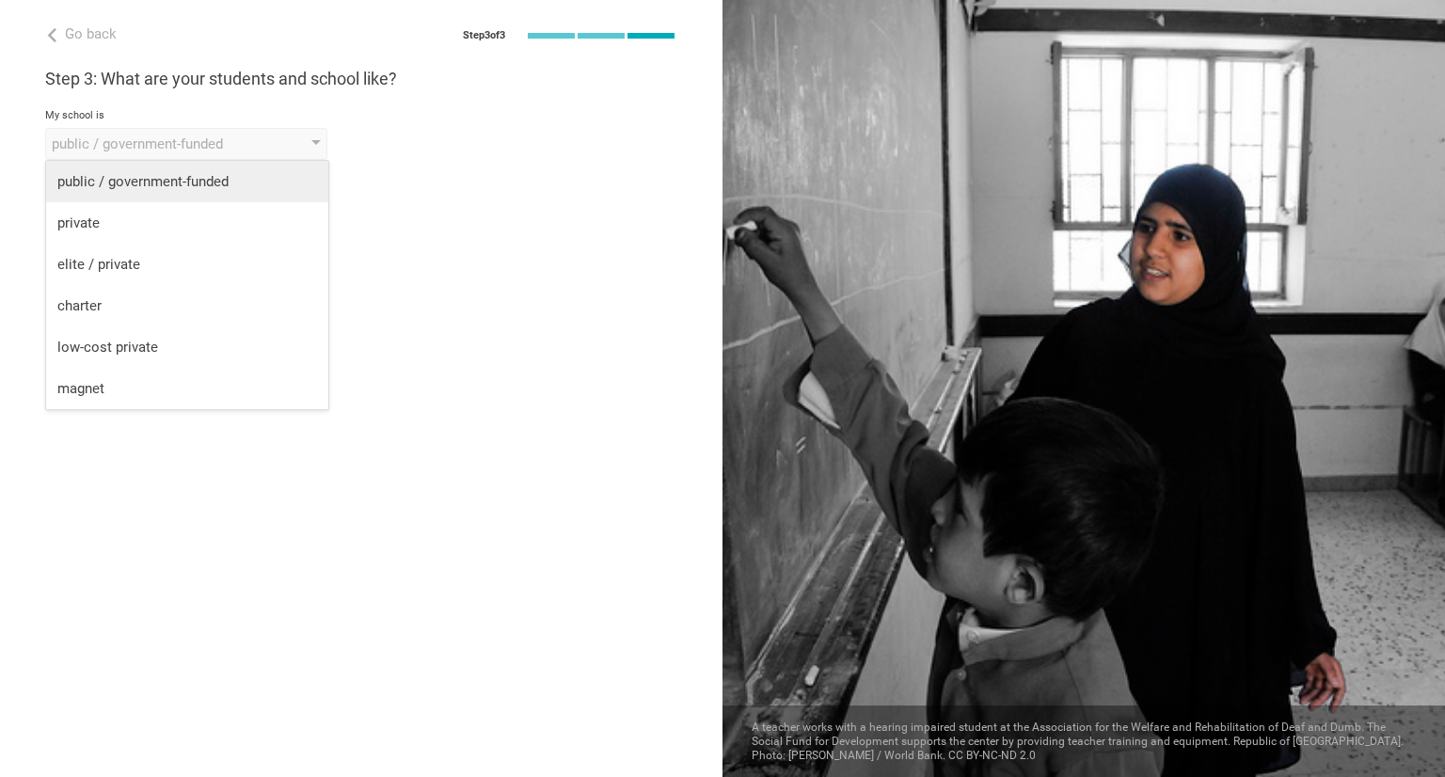
click at [279, 185] on div "public / government-funded" at bounding box center [187, 181] width 260 height 19
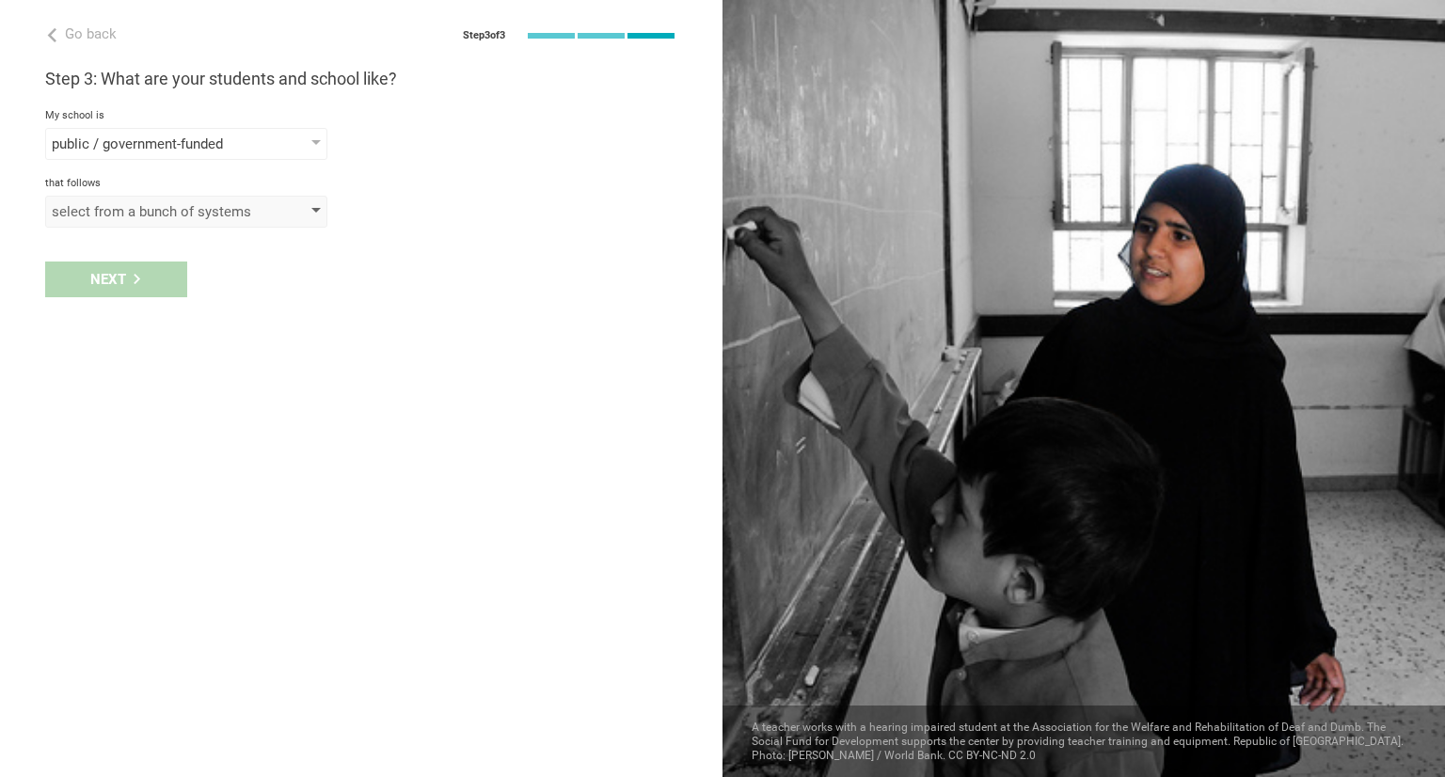
click at [314, 220] on div "select from a bunch of systems" at bounding box center [186, 212] width 282 height 32
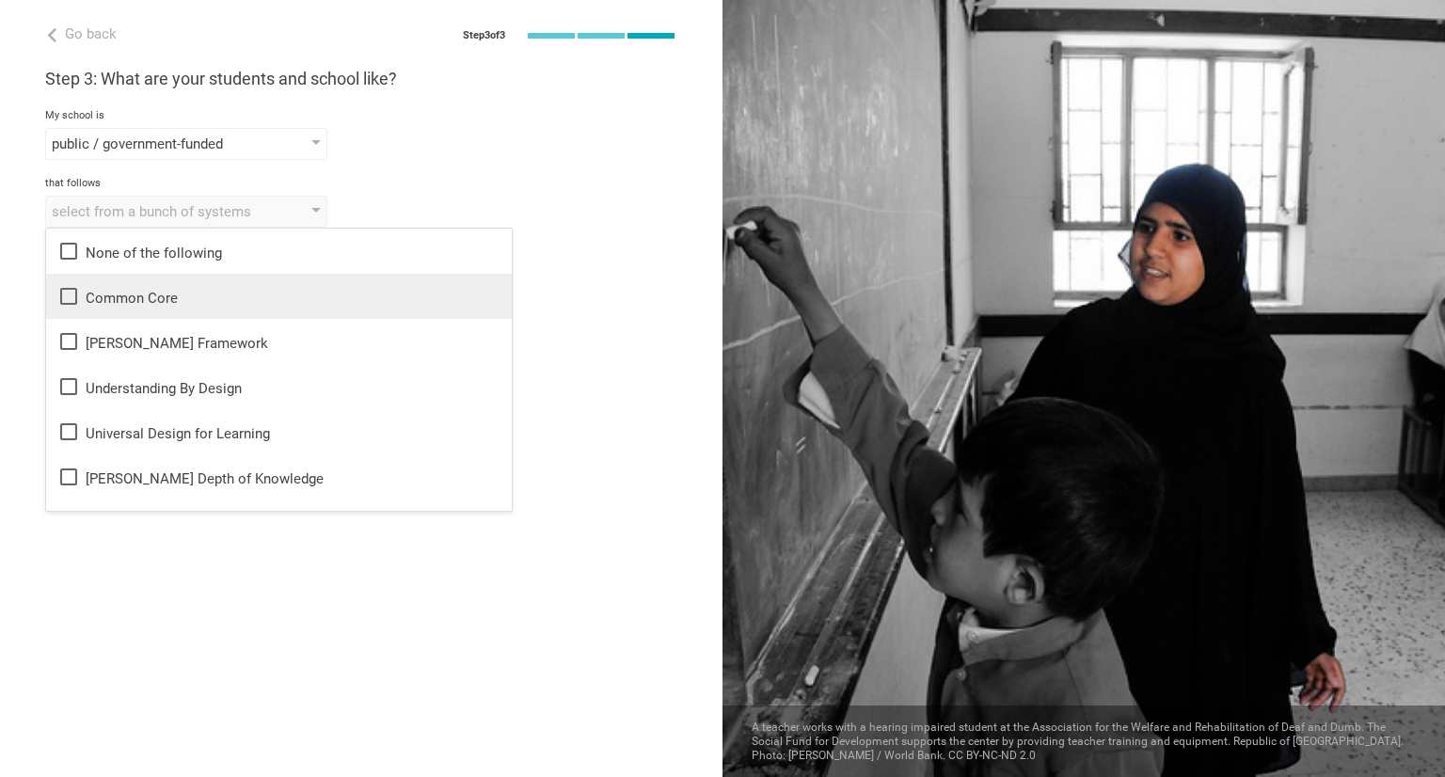
click at [72, 288] on icon at bounding box center [68, 296] width 17 height 17
click at [523, 277] on div "Next" at bounding box center [361, 279] width 723 height 58
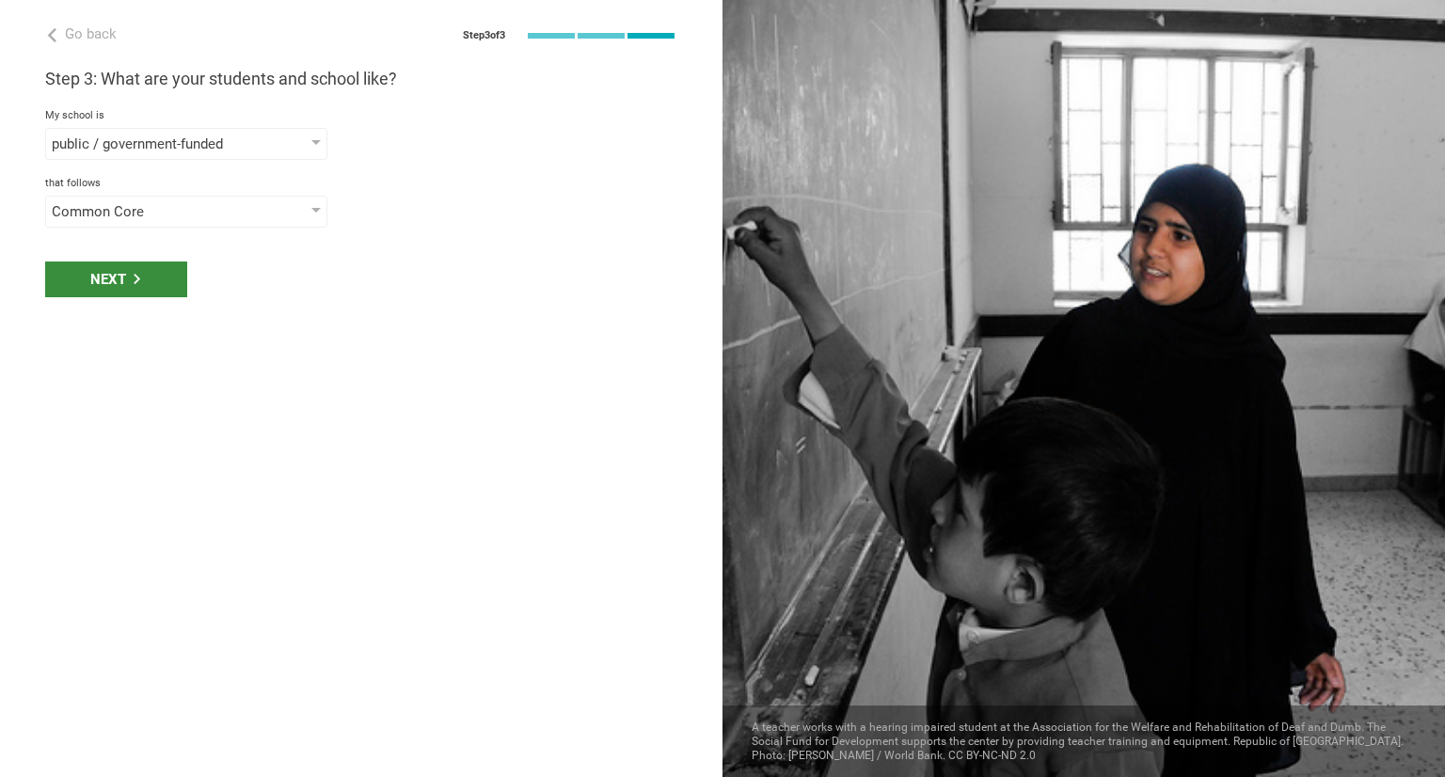
click at [169, 272] on div "Next" at bounding box center [116, 280] width 142 height 36
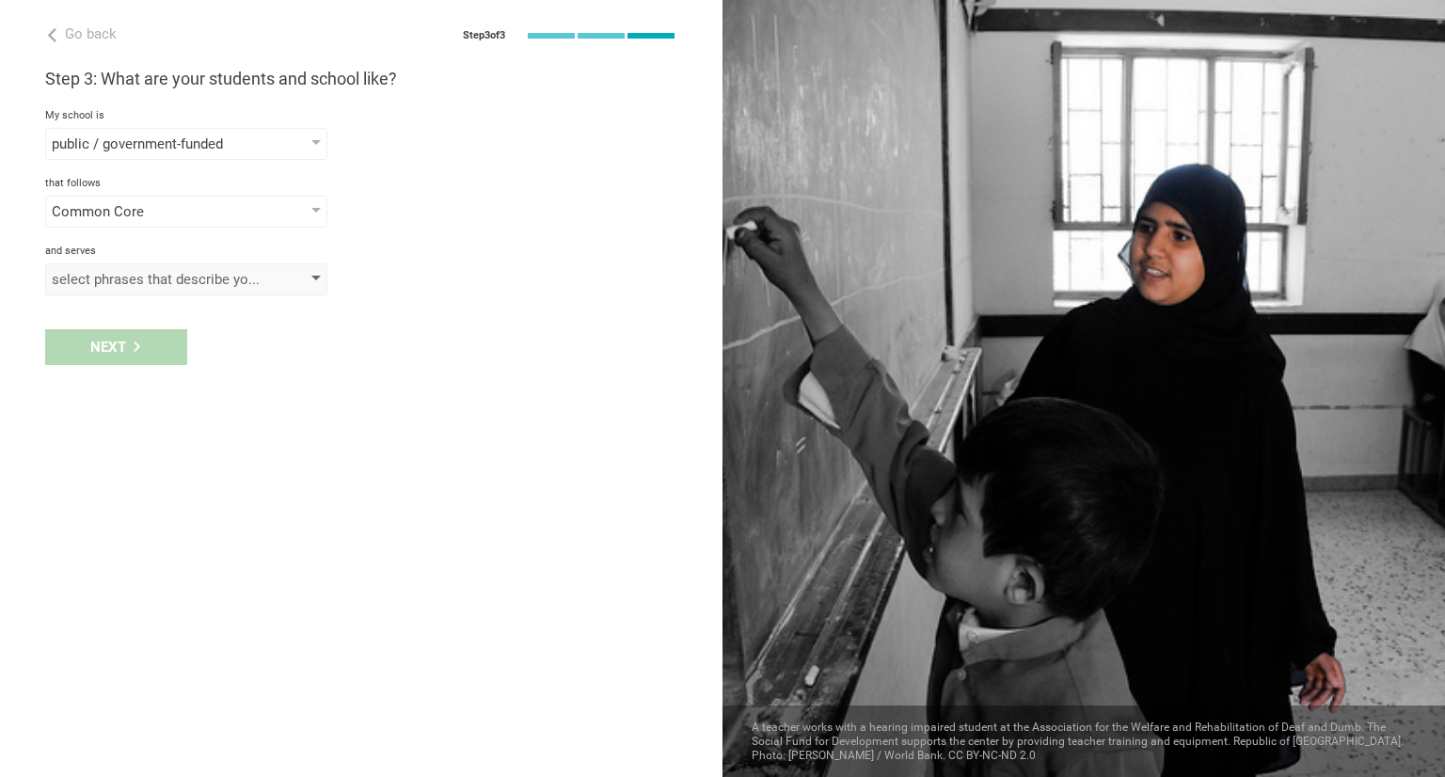
click at [316, 276] on div at bounding box center [315, 280] width 9 height 8
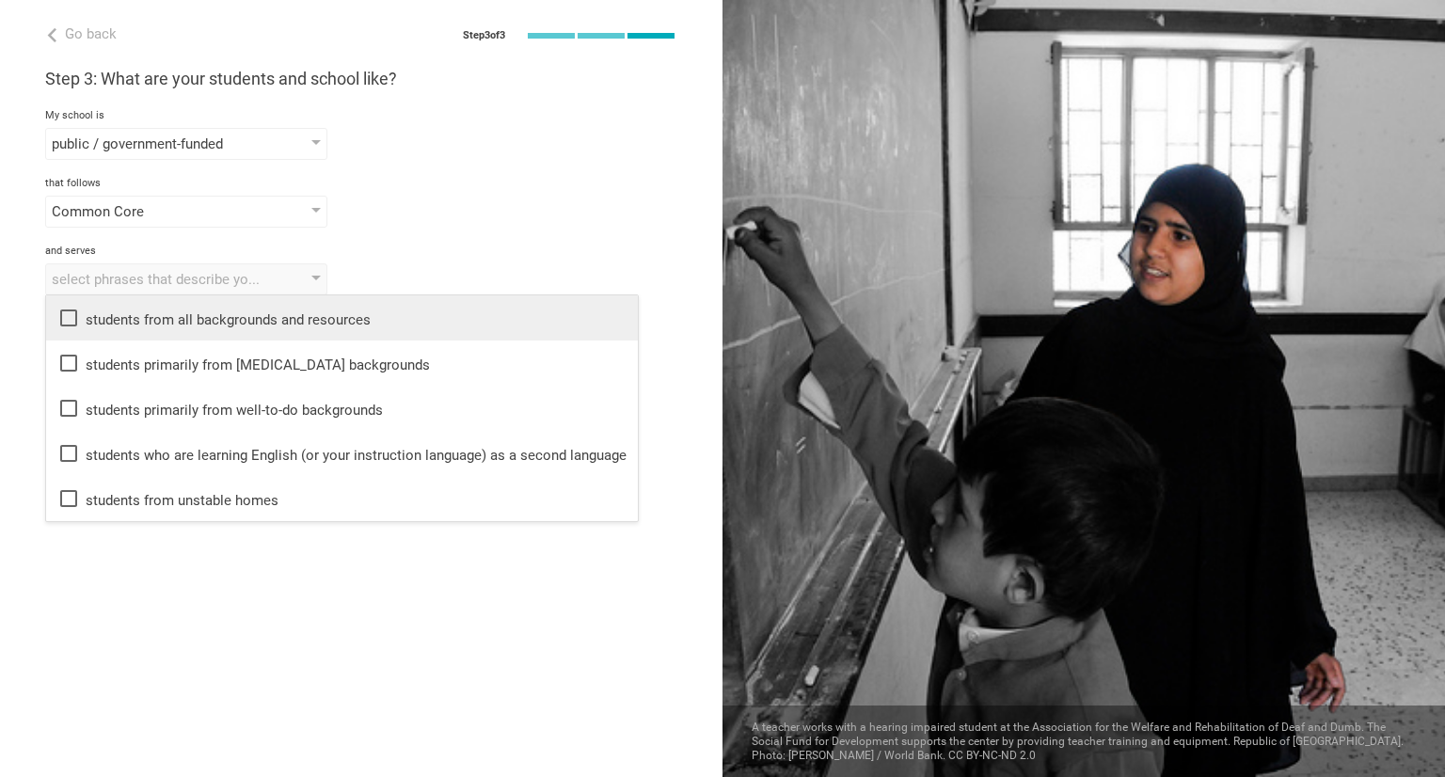
click at [70, 315] on icon at bounding box center [68, 318] width 23 height 23
click at [230, 633] on div "Go back Step 3 of 3 Welcome, Freda! You are almost all set. Just answer a few s…" at bounding box center [361, 388] width 723 height 777
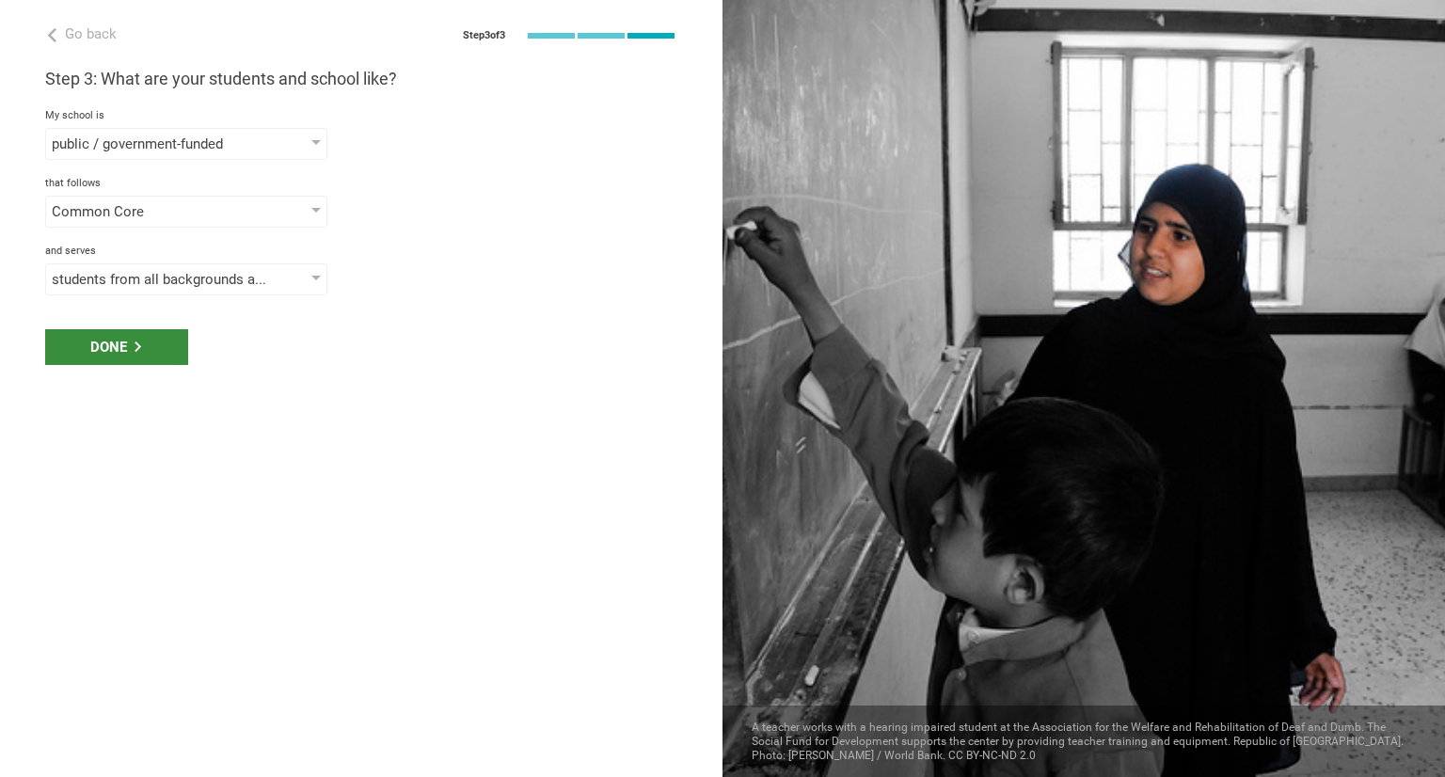
click at [145, 345] on div "Done" at bounding box center [116, 347] width 143 height 36
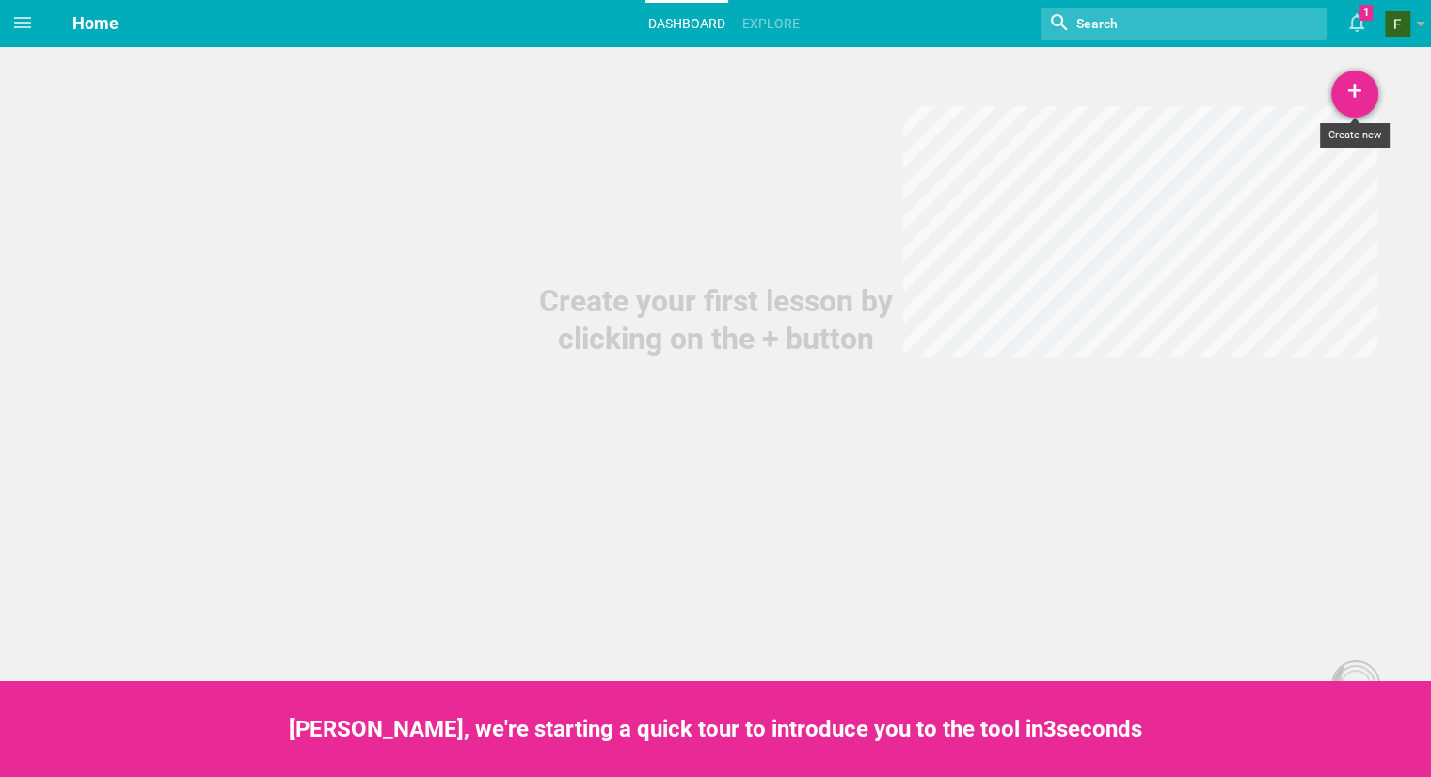
click at [1351, 88] on div "+" at bounding box center [1355, 94] width 47 height 47
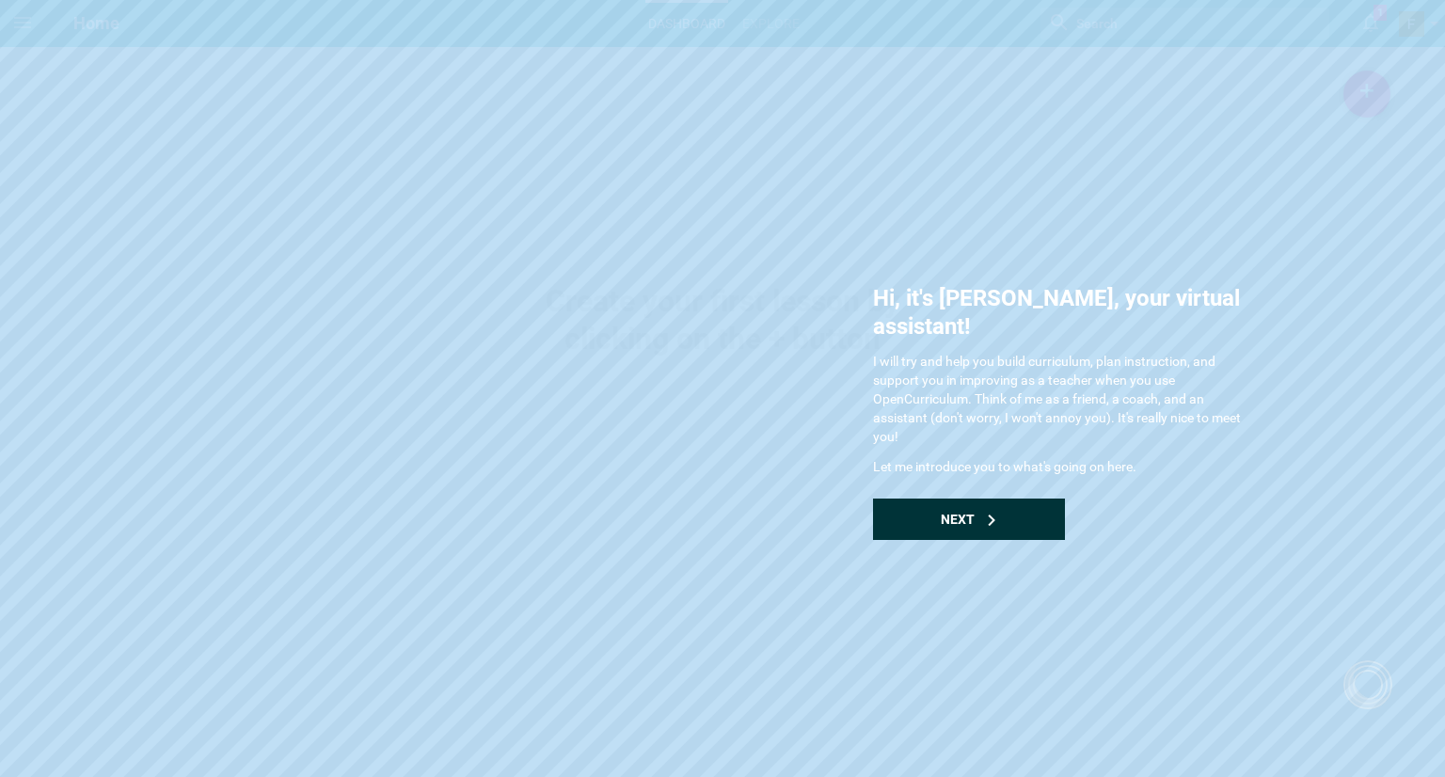
click at [981, 499] on div "Next" at bounding box center [969, 519] width 192 height 41
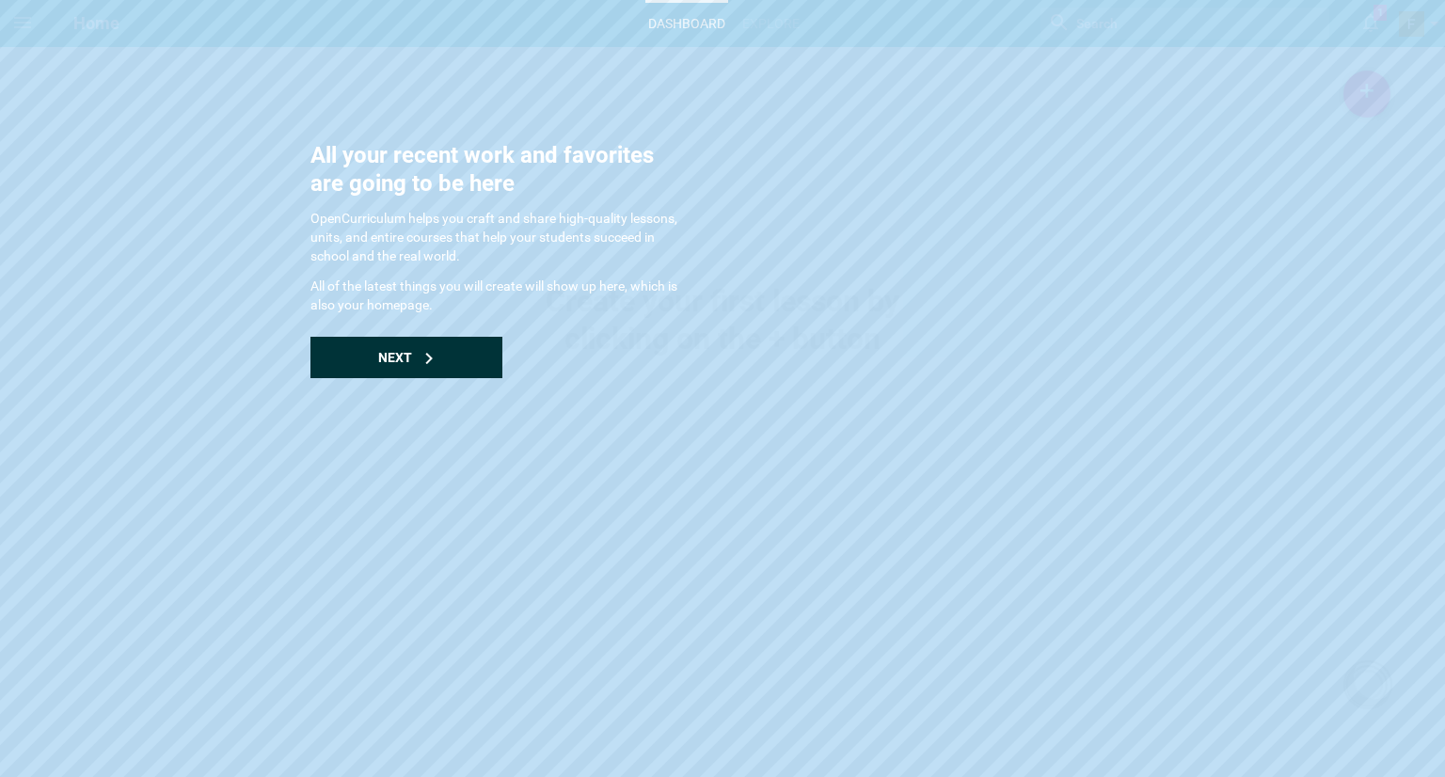
click at [399, 357] on span "Next" at bounding box center [395, 357] width 34 height 15
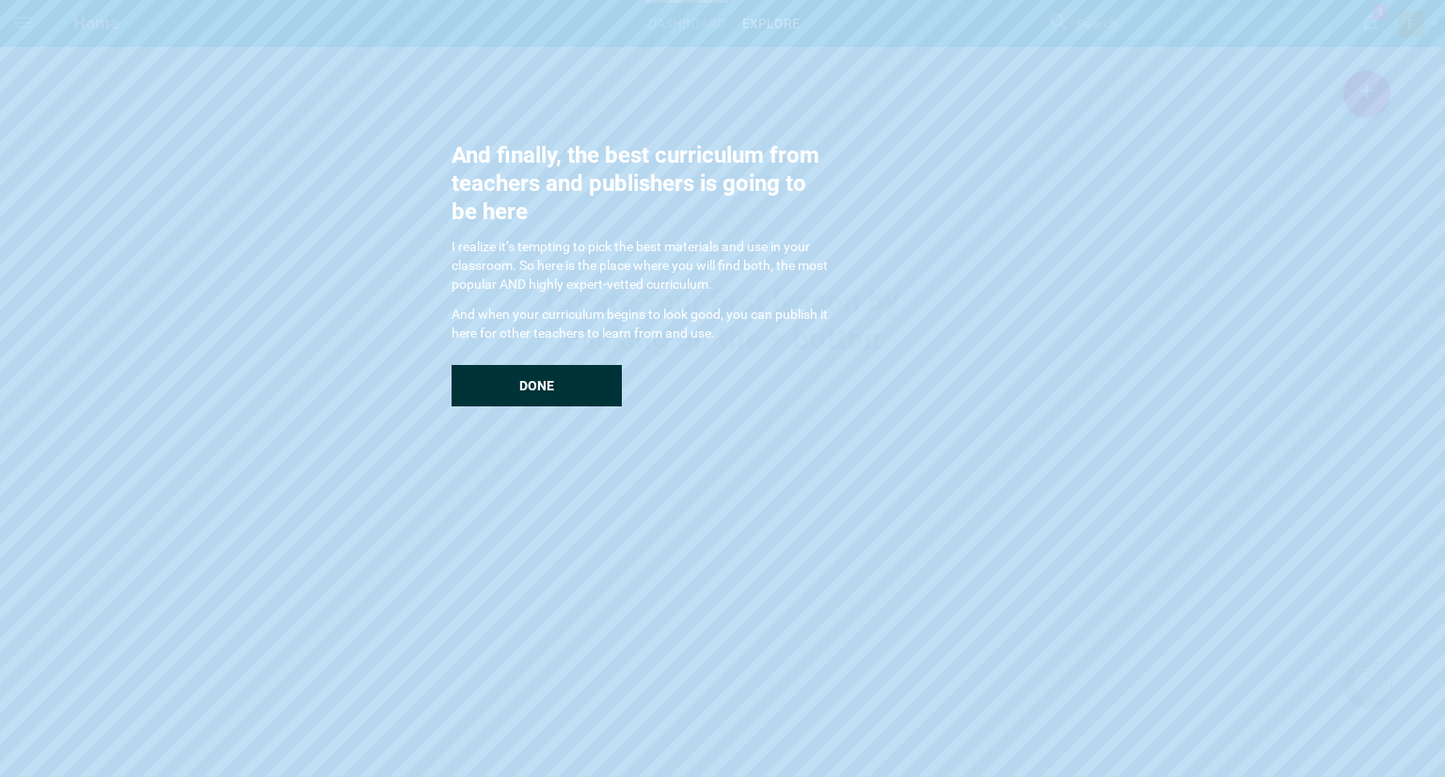
click at [508, 380] on div "Done" at bounding box center [537, 385] width 170 height 41
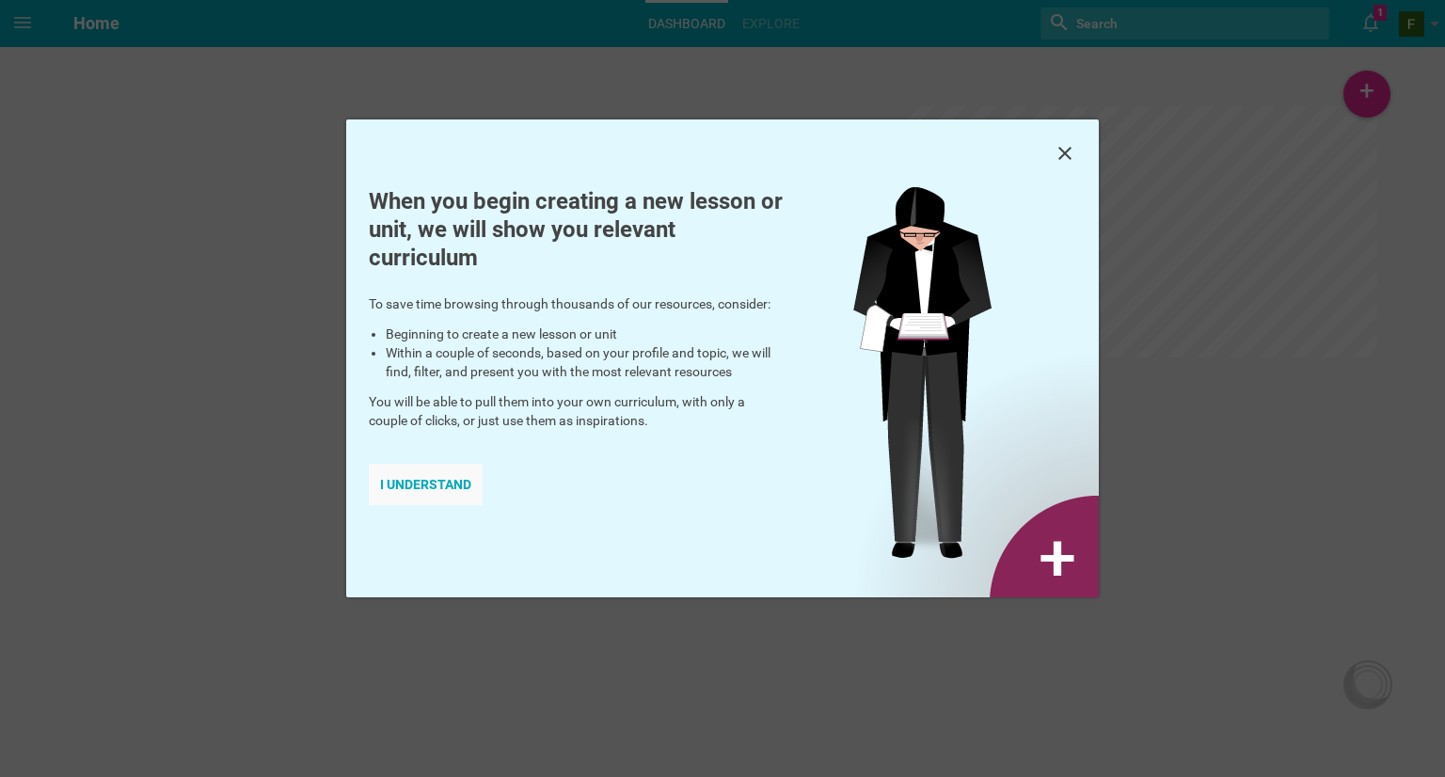
click at [449, 473] on div "I understand" at bounding box center [426, 484] width 114 height 41
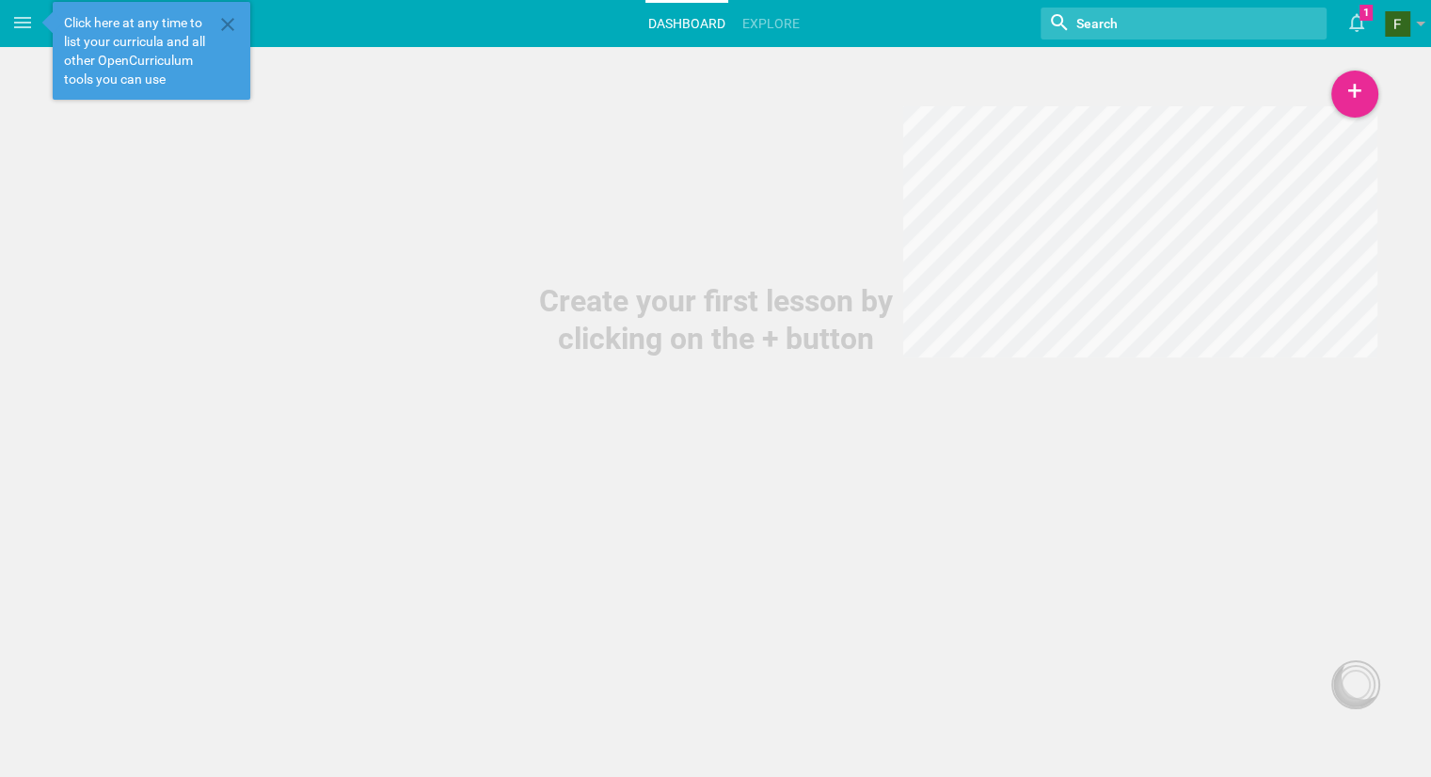
click at [249, 178] on div "Create your first lesson by clicking on the + button" at bounding box center [715, 179] width 1431 height 358
click at [1355, 83] on div "+" at bounding box center [1355, 94] width 47 height 47
click at [1304, 137] on link "Lesson" at bounding box center [1307, 145] width 141 height 41
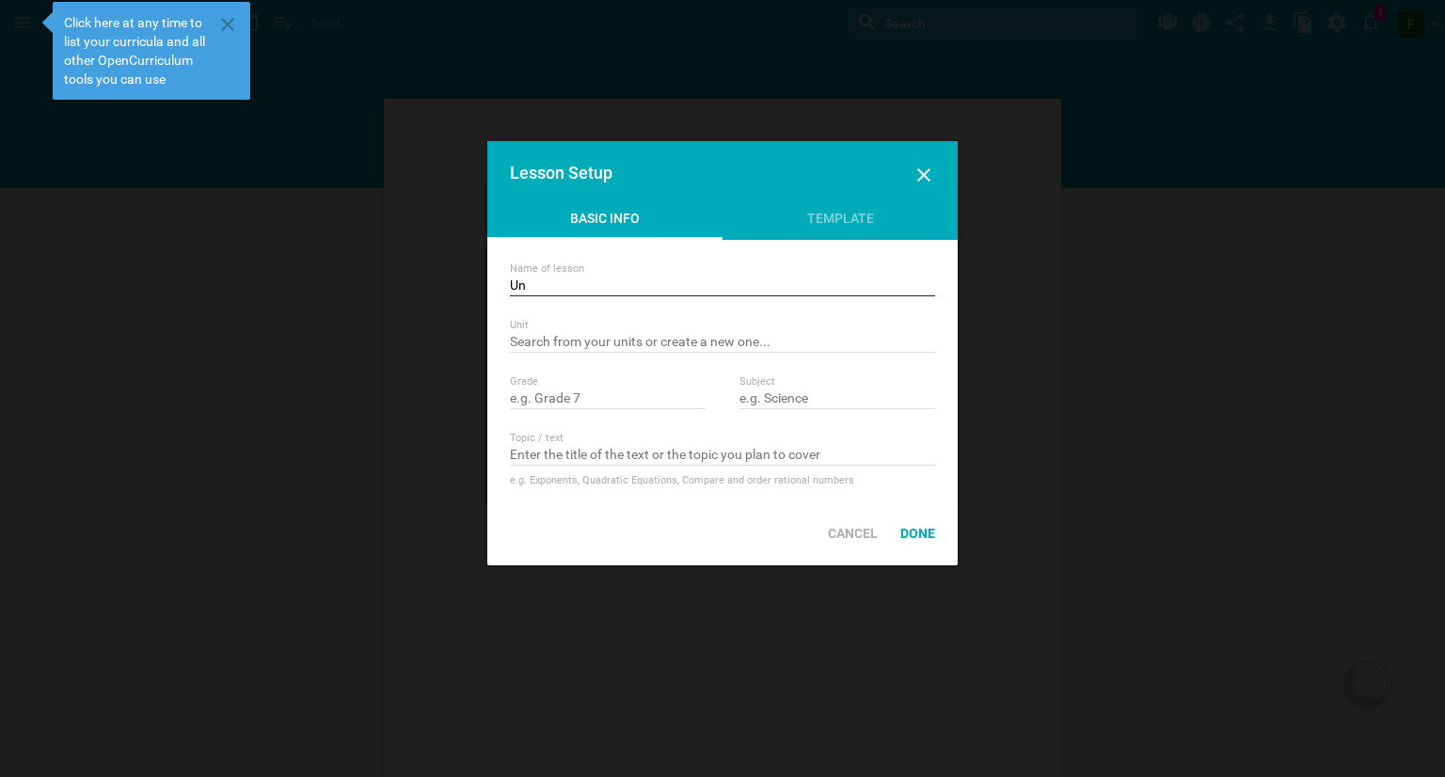
type input "U"
type input "T"
type input "Nonfiction Text Features"
click at [718, 347] on input "text" at bounding box center [722, 343] width 425 height 19
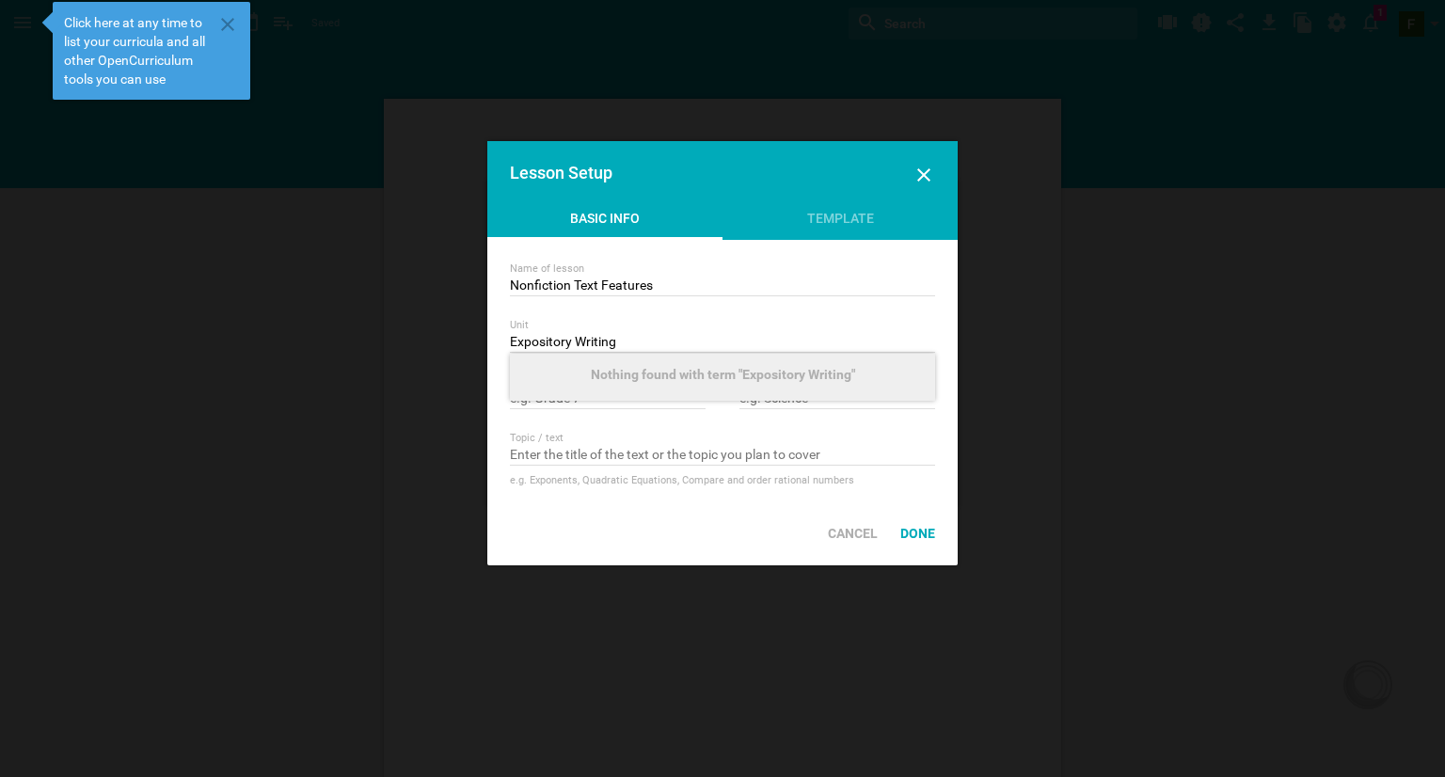
click at [696, 387] on div "Nothing found with term "Expository Writing"" at bounding box center [722, 377] width 425 height 47
click at [676, 343] on input "Expository Writing" at bounding box center [722, 343] width 425 height 19
type input "Expository Techniques"
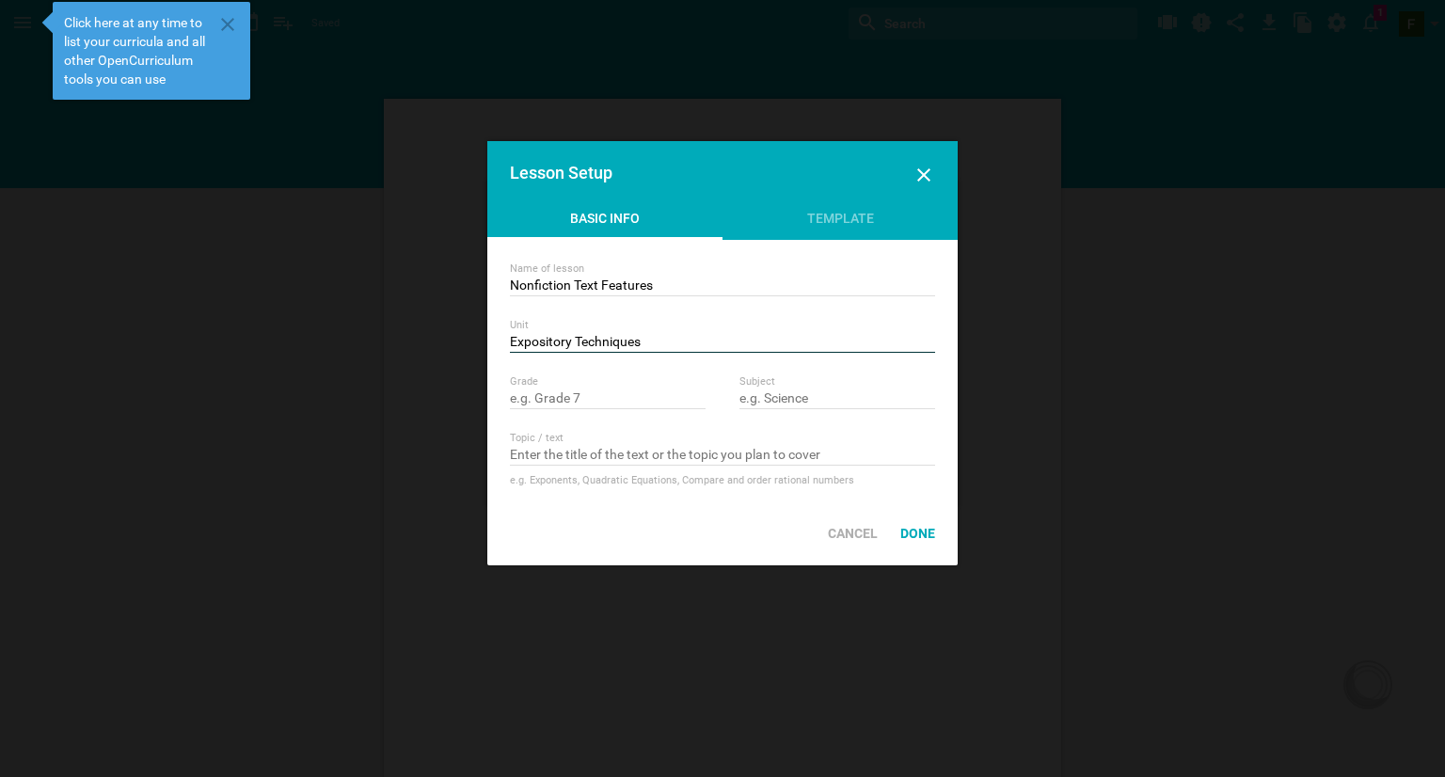
drag, startPoint x: 676, startPoint y: 343, endPoint x: 656, endPoint y: 339, distance: 20.3
click at [656, 339] on input "Expository Techniques" at bounding box center [722, 343] width 425 height 19
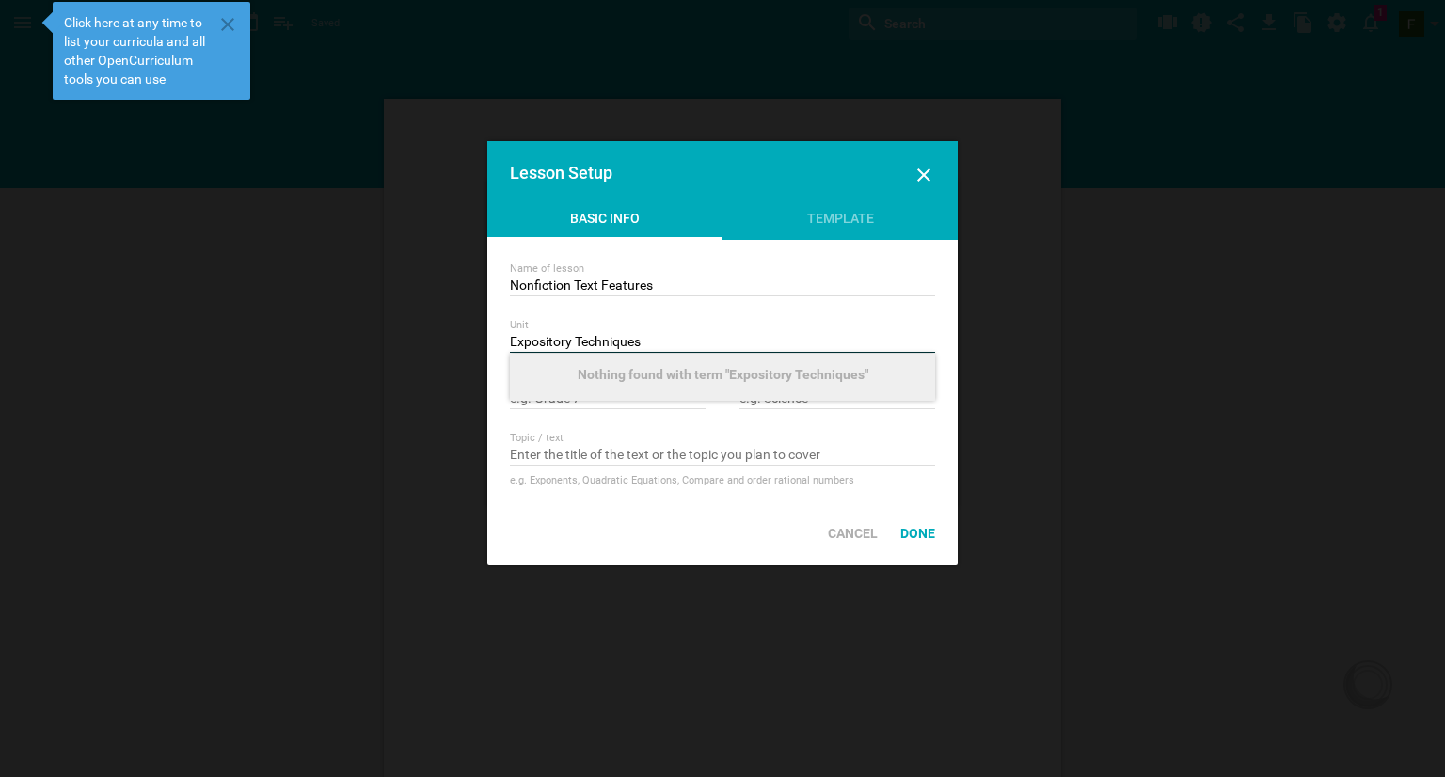
click at [656, 342] on input "Expository Techniques" at bounding box center [722, 343] width 425 height 19
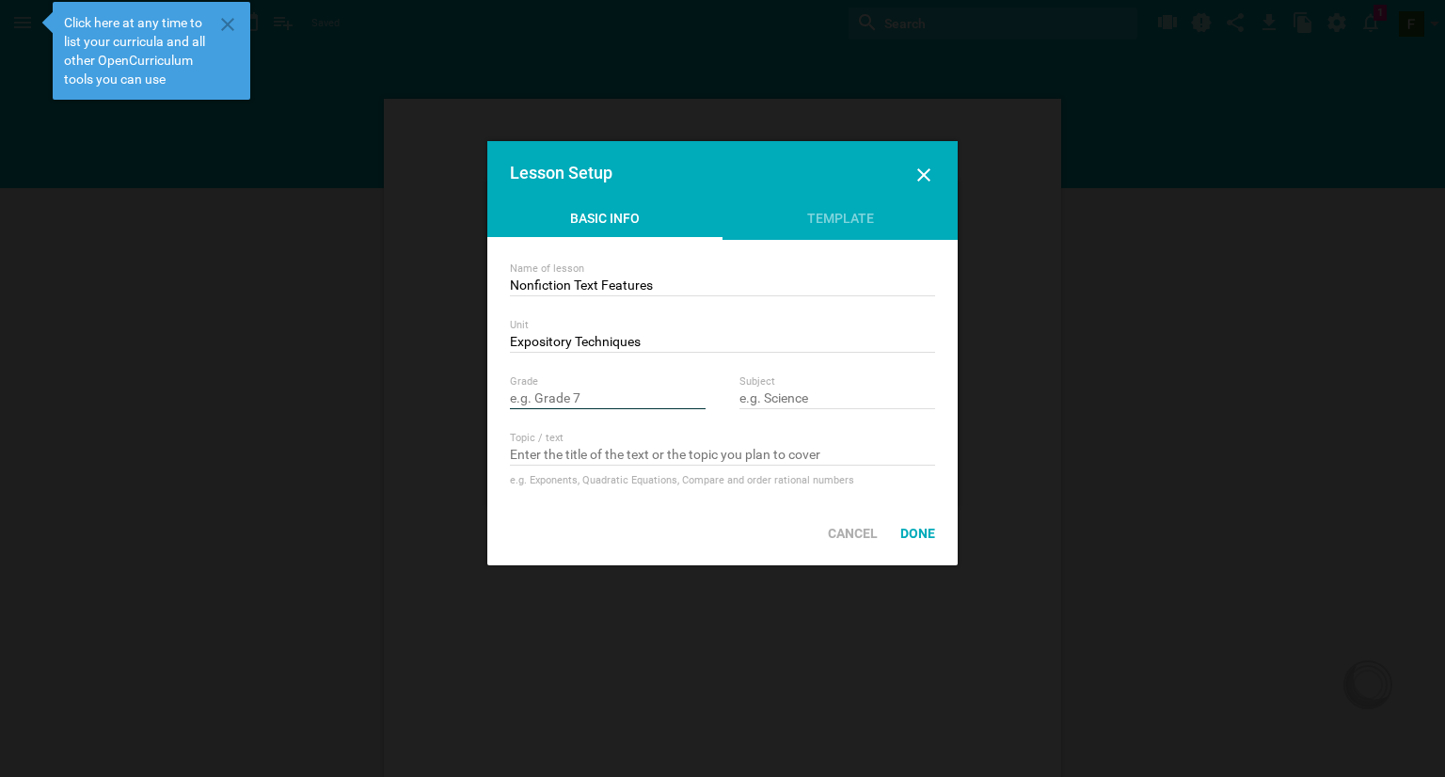
click at [618, 404] on input "text" at bounding box center [608, 400] width 196 height 19
type input "Grade 8"
click at [797, 393] on input "text" at bounding box center [838, 400] width 196 height 19
type input "ELA"
click at [840, 479] on div "e.g. Exponents, Quadratic Equations, Compare and order rational numbers" at bounding box center [722, 480] width 425 height 19
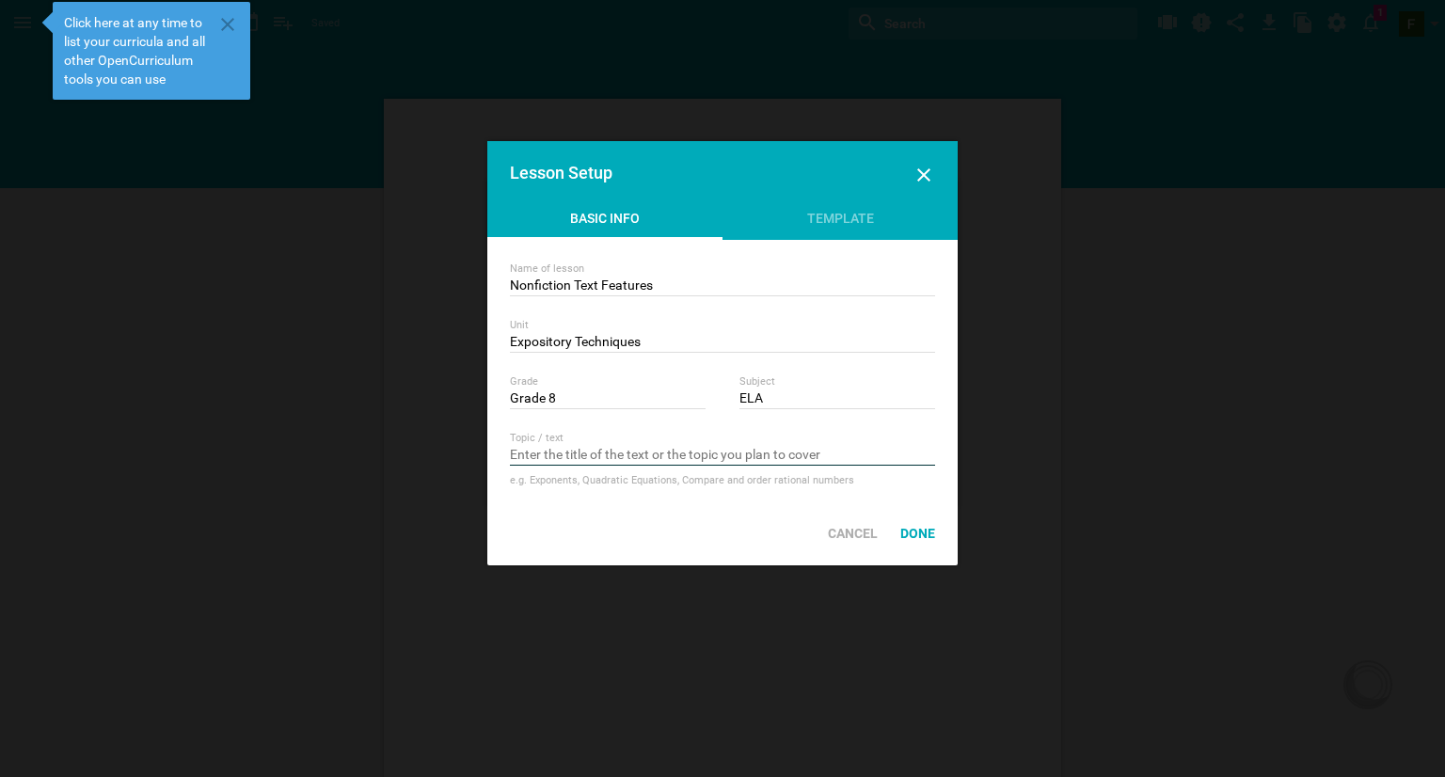
click at [804, 449] on input "text" at bounding box center [722, 456] width 425 height 19
type input "R"
type input "reading comprehension"
click at [926, 537] on div "Done" at bounding box center [917, 533] width 57 height 41
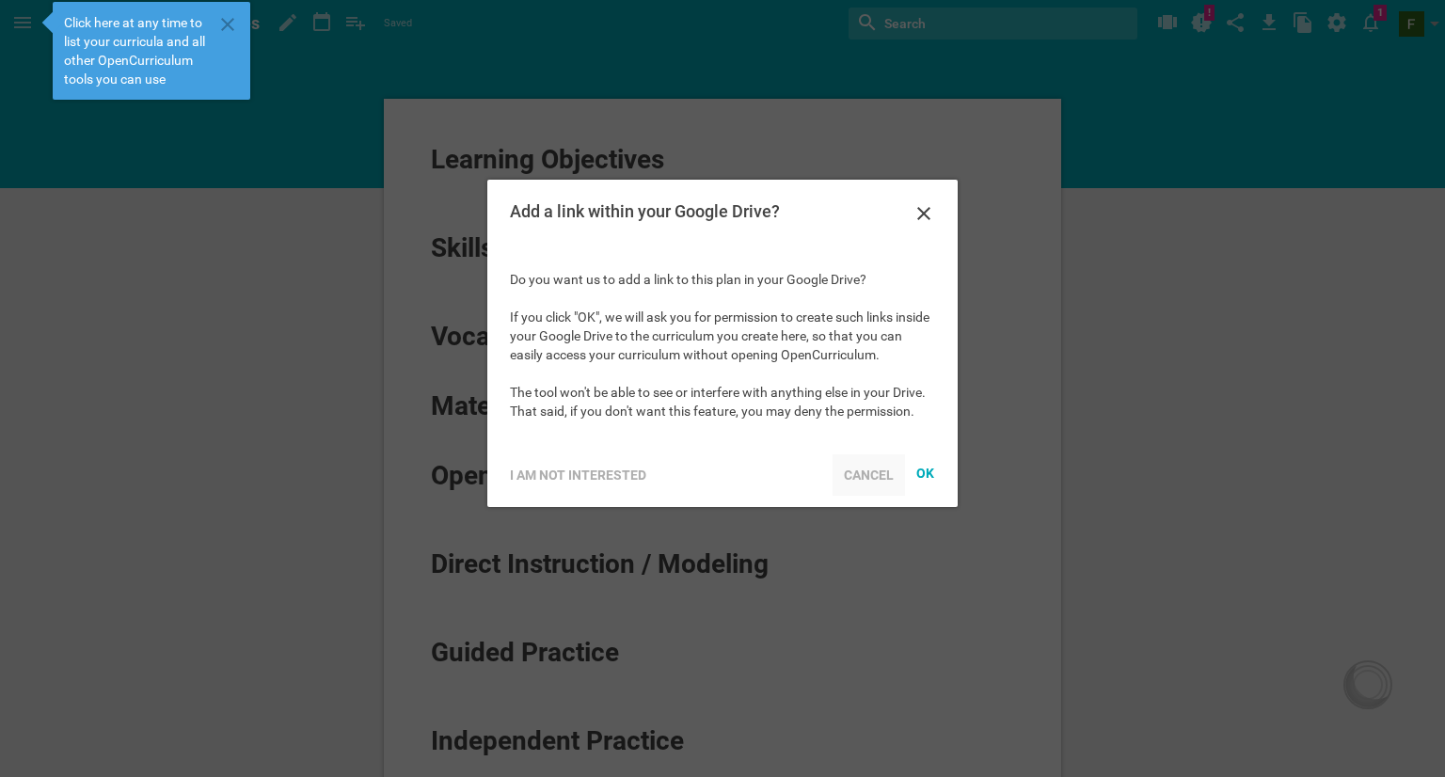
click at [872, 471] on div "Cancel" at bounding box center [869, 475] width 72 height 41
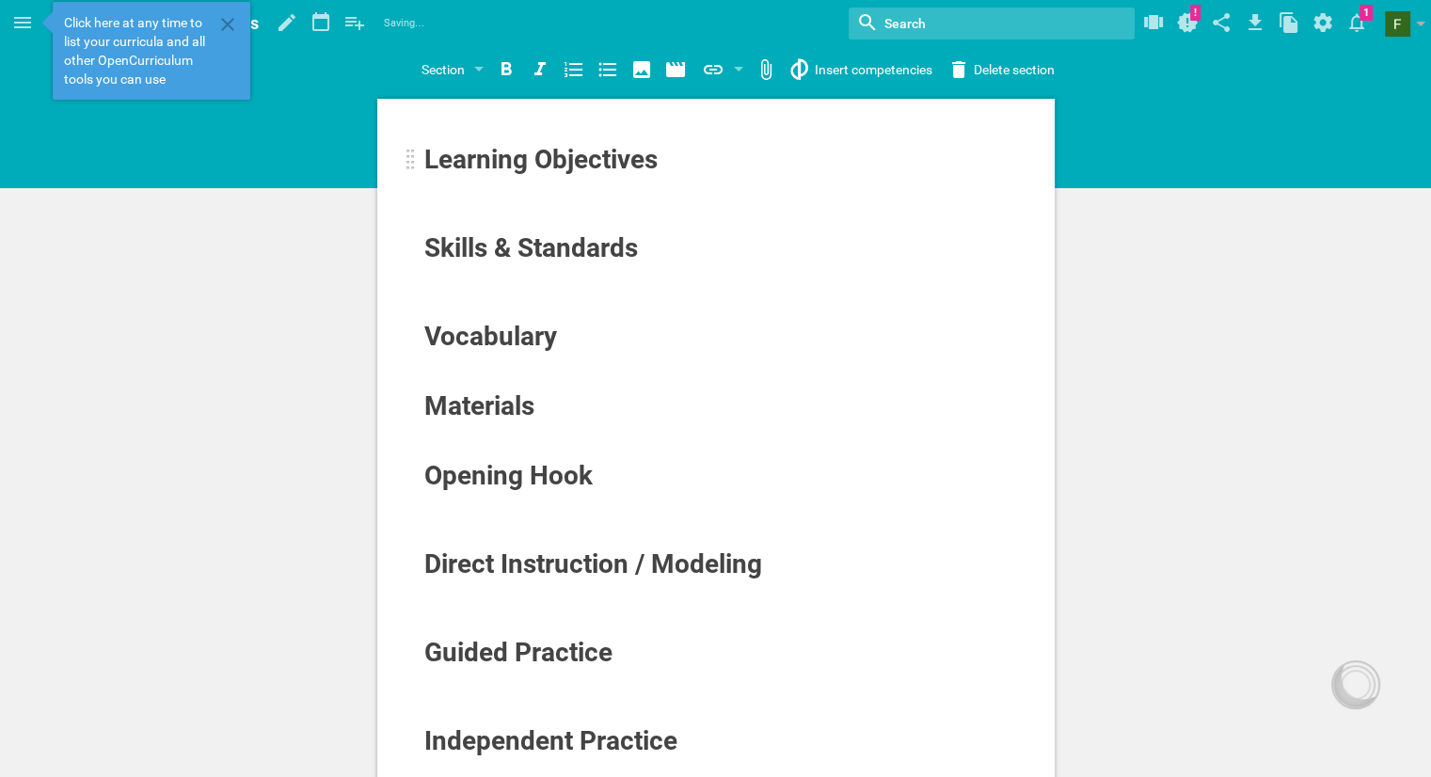
click at [646, 165] on span "Learning Objectives" at bounding box center [540, 159] width 233 height 31
click at [660, 166] on div "Learning Objectives" at bounding box center [658, 160] width 468 height 30
click at [671, 169] on div "Learning Objectives" at bounding box center [658, 160] width 468 height 30
click at [672, 172] on div "Learning Objectives" at bounding box center [658, 160] width 468 height 30
click at [170, 54] on span "Click here at any time to list your curricula and all other OpenCurriculum tool…" at bounding box center [138, 50] width 149 height 75
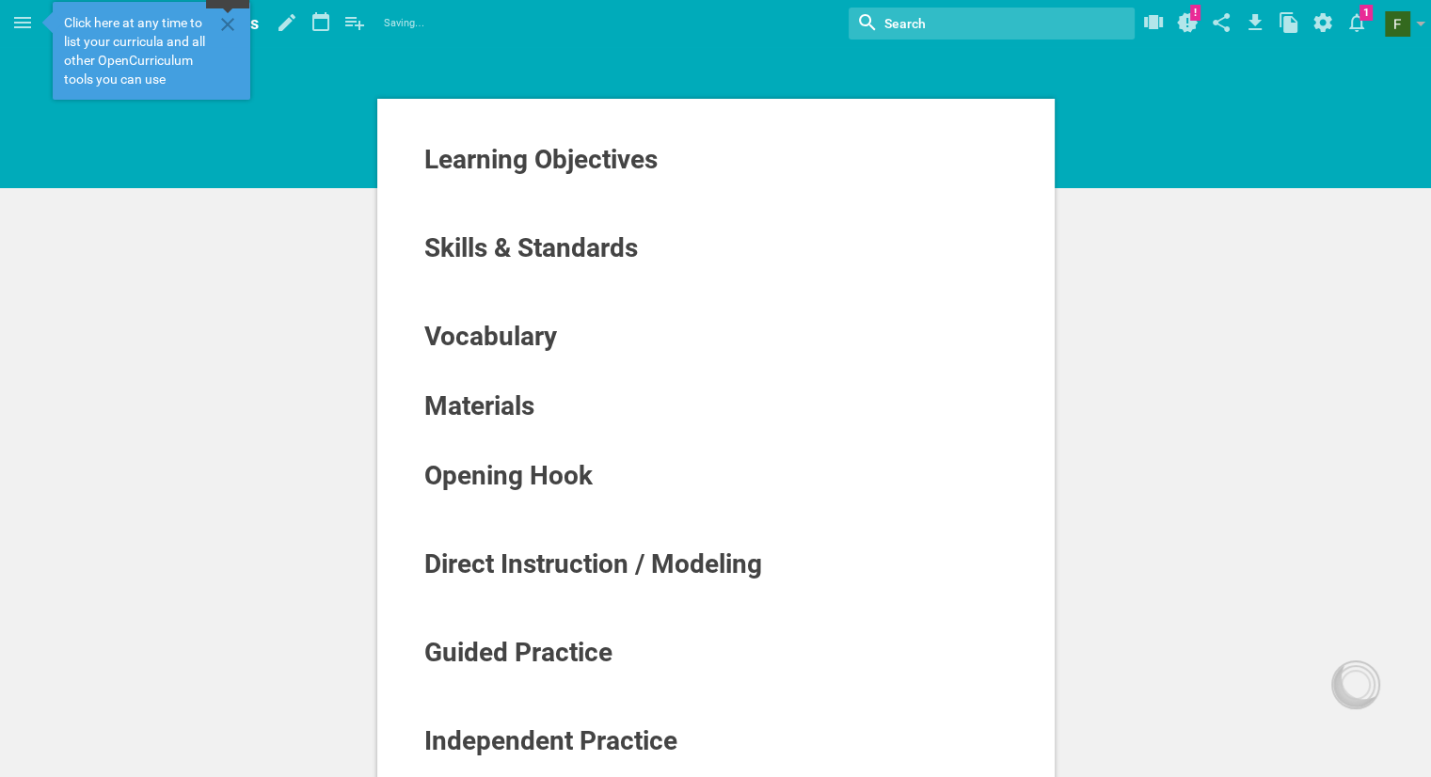
click at [226, 20] on icon at bounding box center [227, 24] width 23 height 23
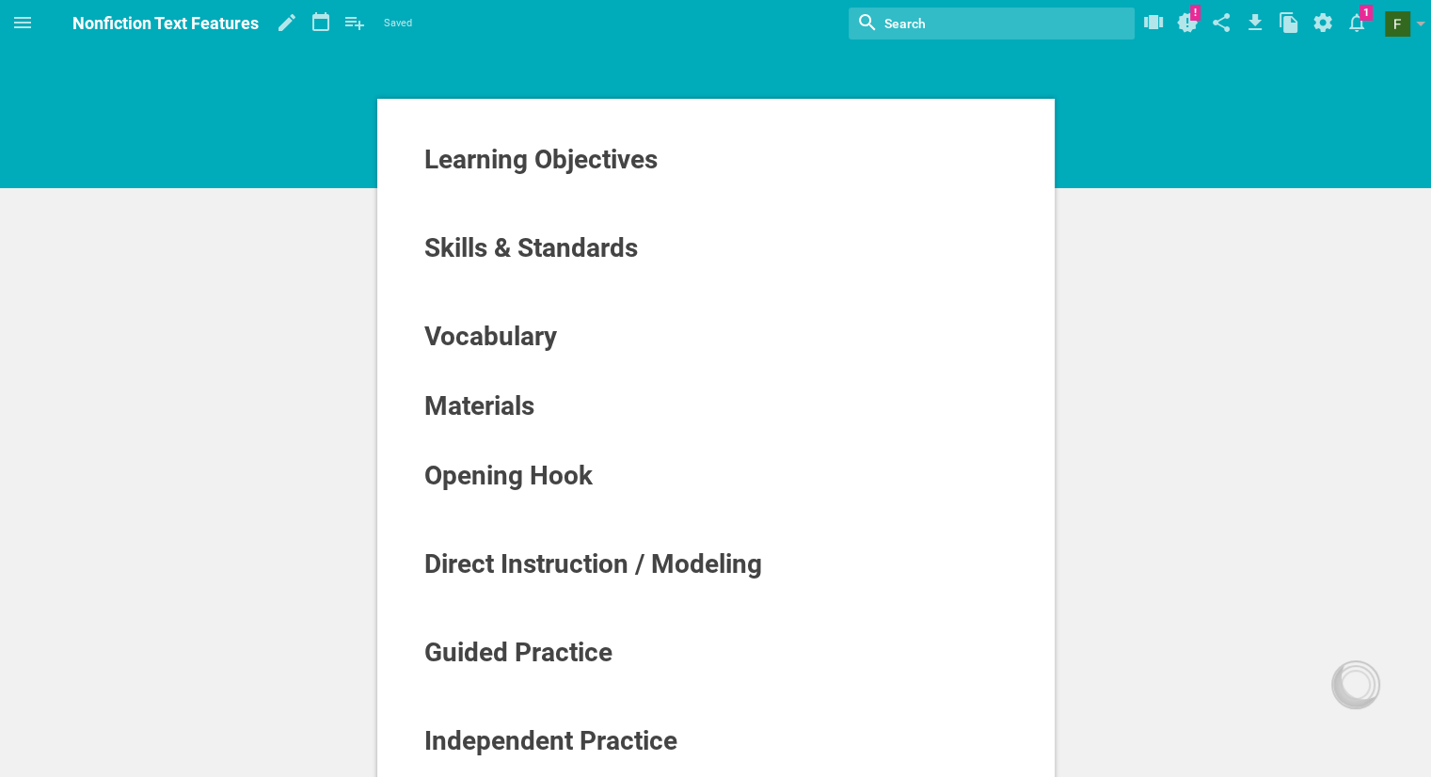
click at [893, 27] on input "textbox" at bounding box center [968, 23] width 171 height 24
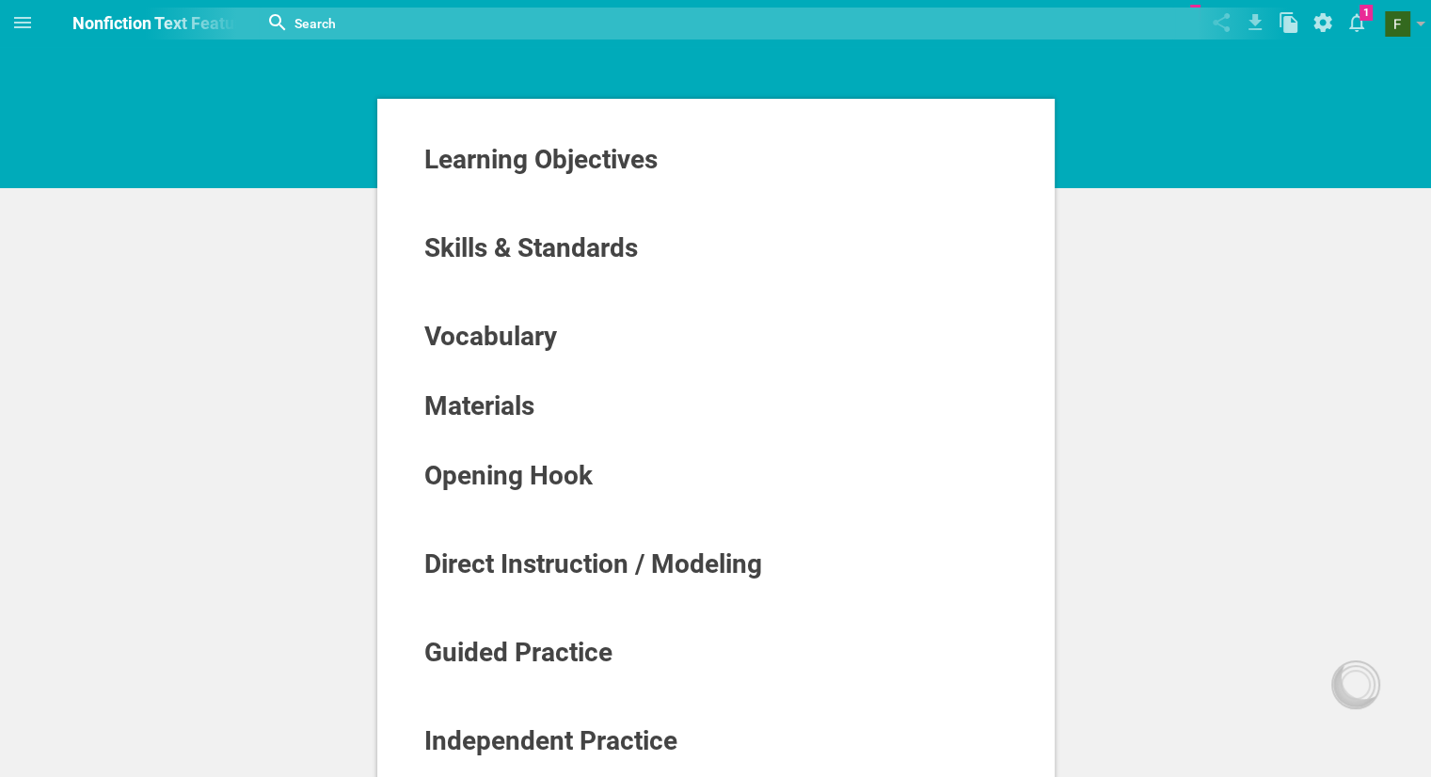
click at [313, 20] on input "textbox" at bounding box center [567, 23] width 549 height 24
click at [294, 16] on input "textbox" at bounding box center [567, 23] width 549 height 24
click at [306, 27] on input "textbox" at bounding box center [567, 23] width 549 height 24
click at [23, 18] on icon at bounding box center [22, 22] width 17 height 11
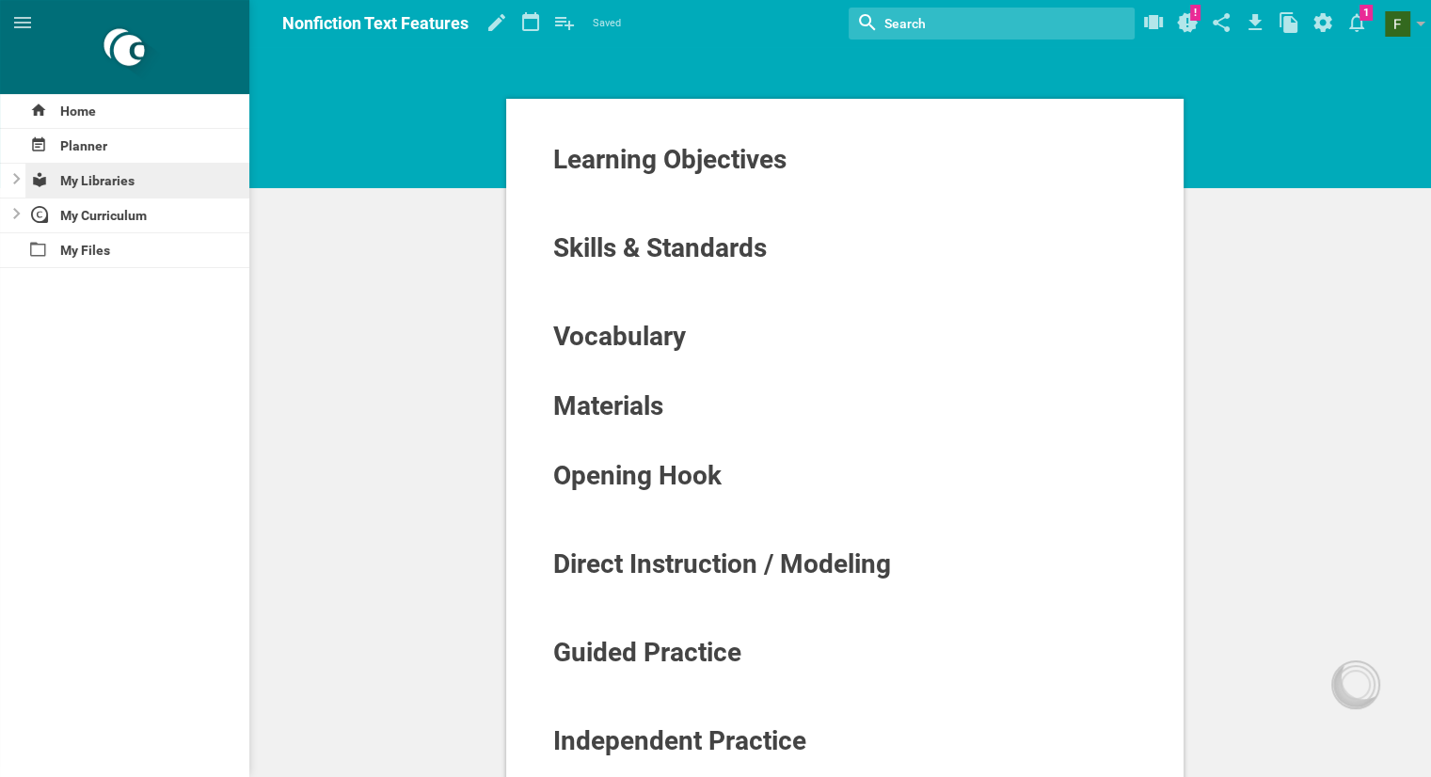
click at [120, 174] on div "My Libraries" at bounding box center [137, 181] width 225 height 34
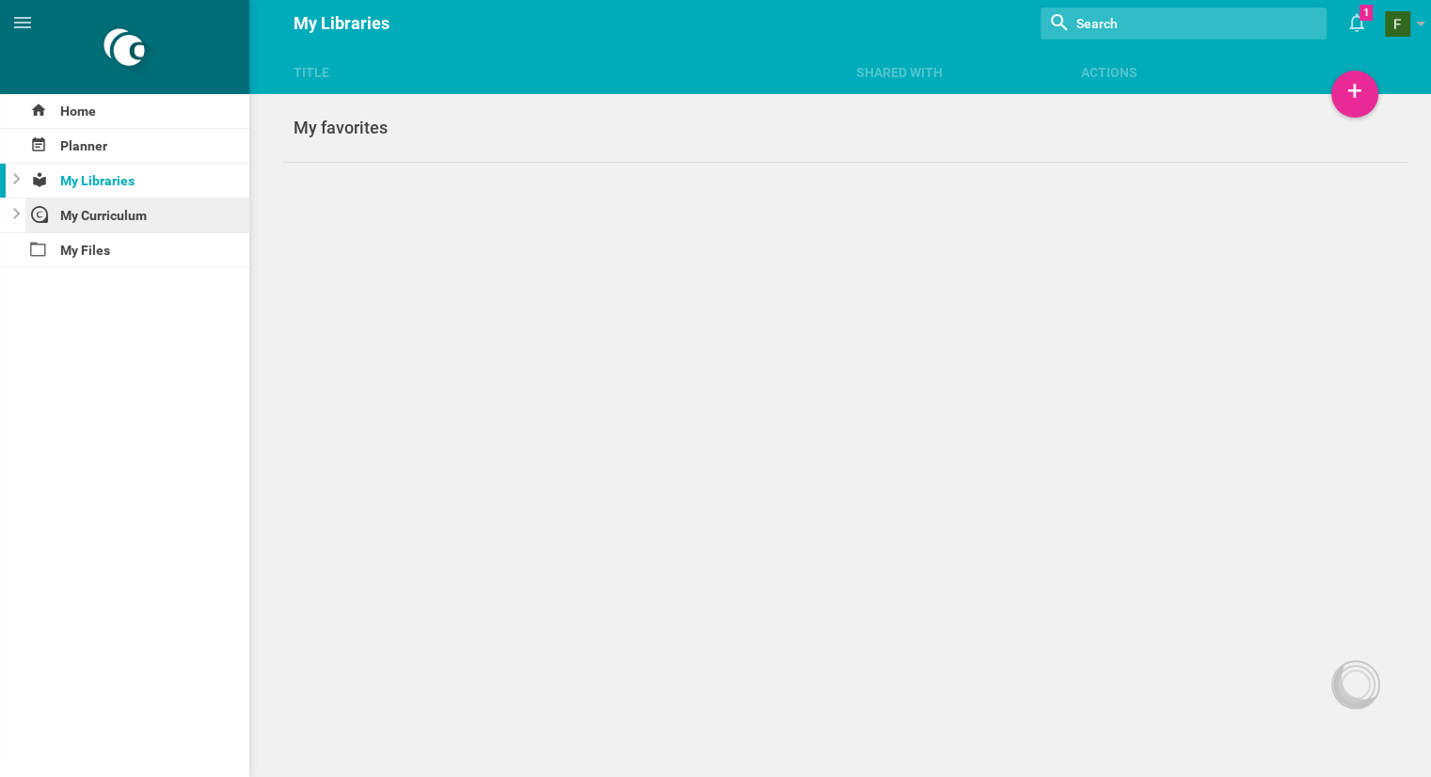
click at [112, 211] on div "My Curriculum" at bounding box center [137, 216] width 225 height 34
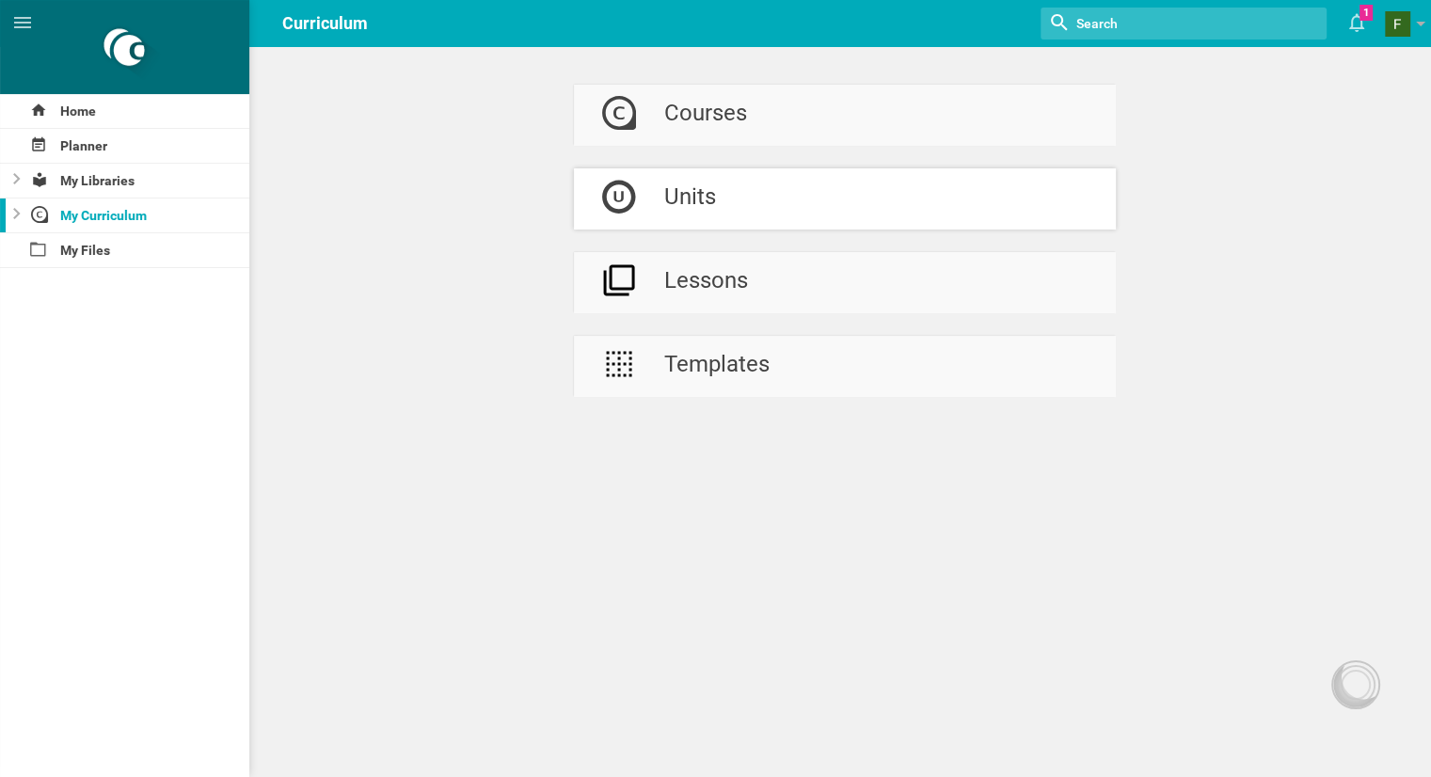
click at [685, 197] on div "Units" at bounding box center [690, 198] width 52 height 61
